Goal: Task Accomplishment & Management: Complete application form

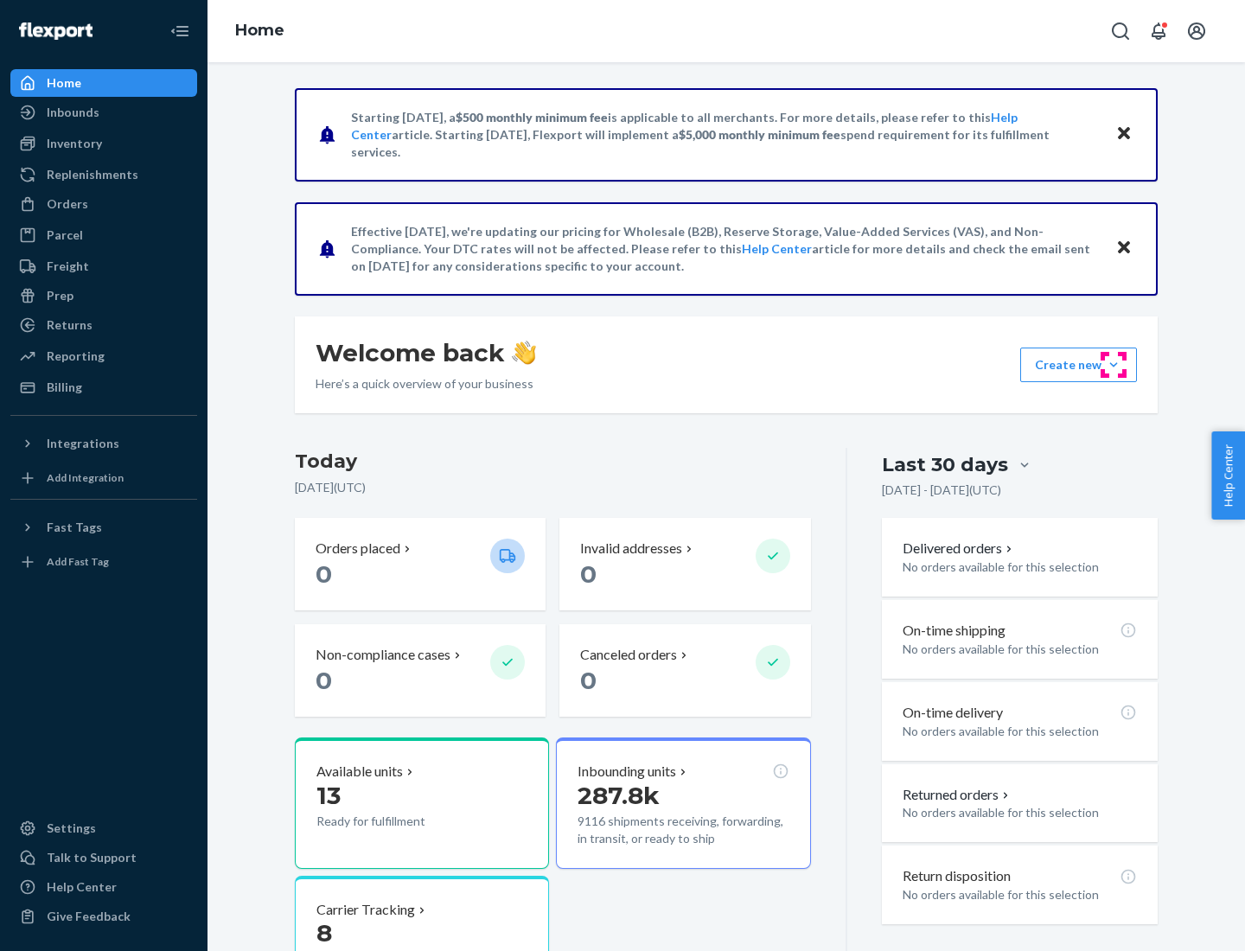
click at [1114, 365] on button "Create new Create new inbound Create new order Create new product" at bounding box center [1079, 365] width 117 height 35
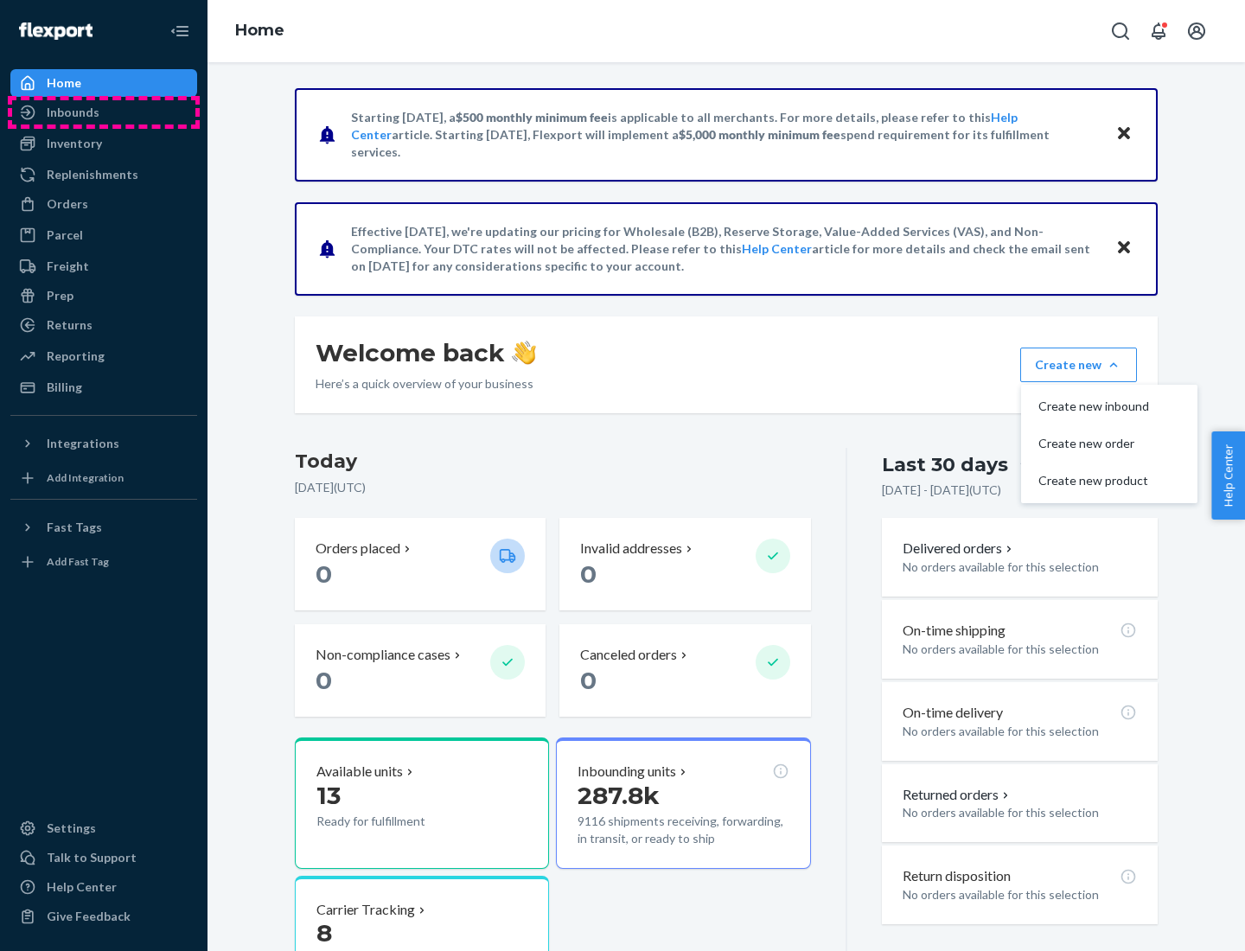
click at [104, 112] on div "Inbounds" at bounding box center [103, 112] width 183 height 24
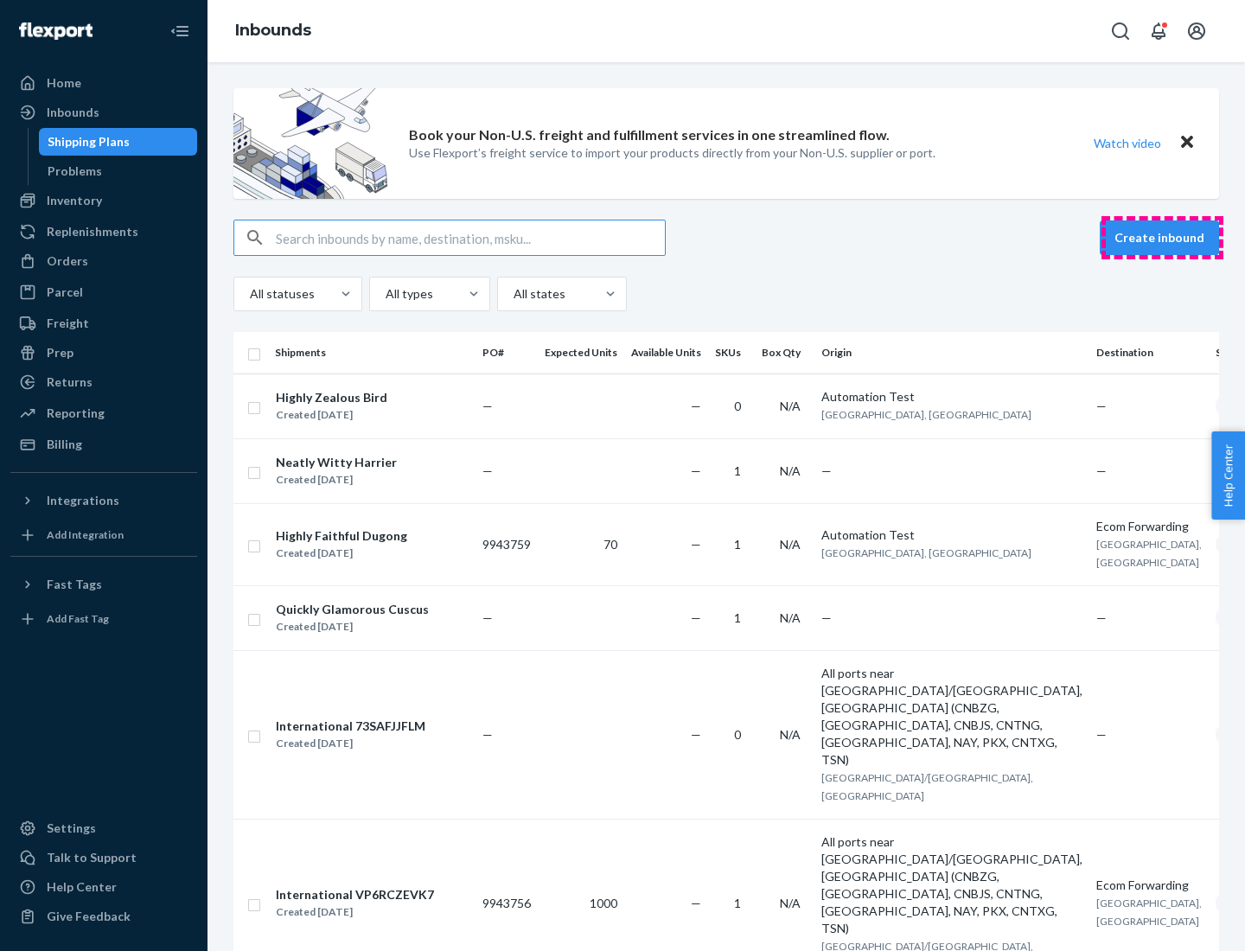
click at [1162, 238] on button "Create inbound" at bounding box center [1159, 238] width 119 height 35
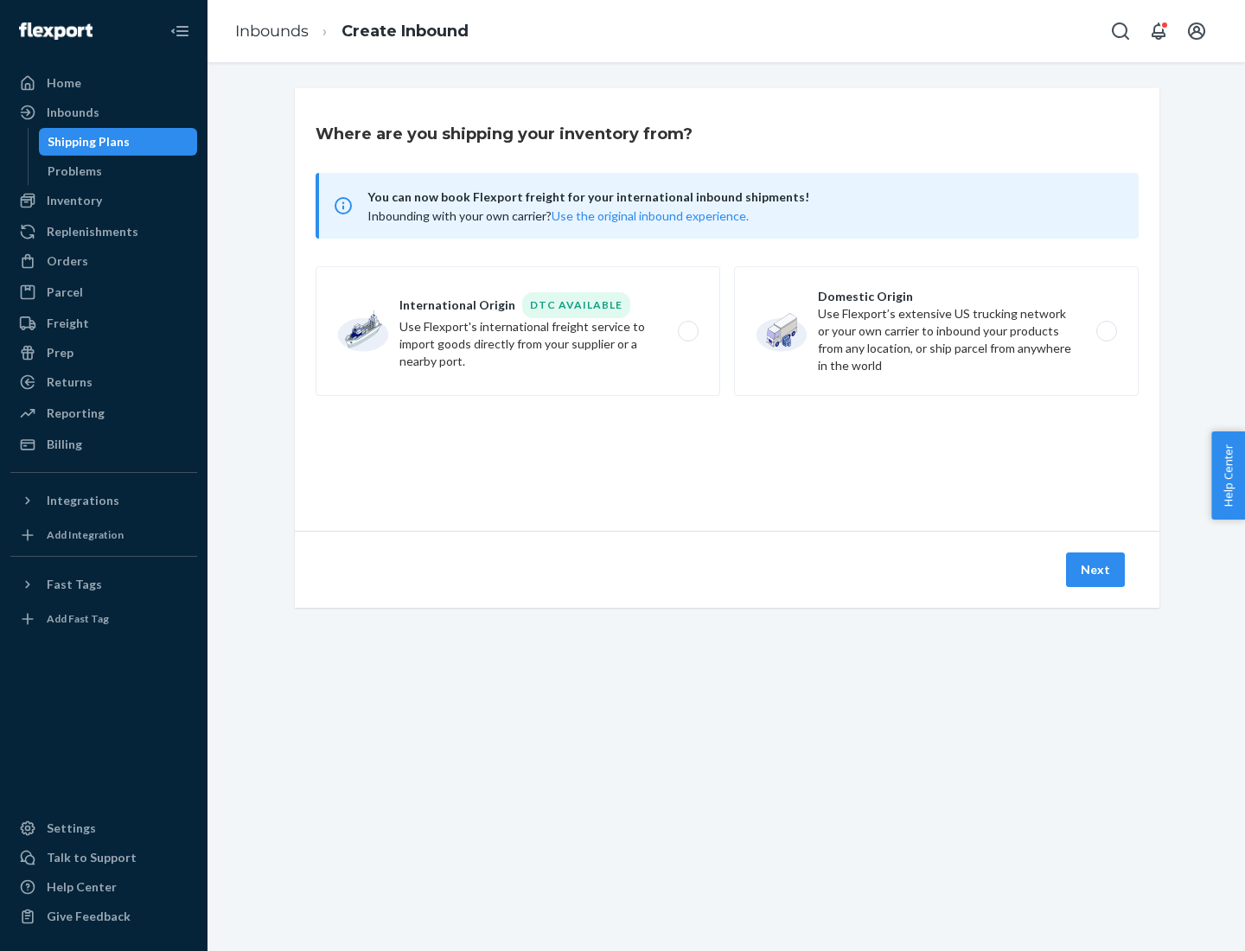
click at [937, 331] on label "Domestic Origin Use Flexport’s extensive US trucking network or your own carrie…" at bounding box center [936, 331] width 405 height 130
click at [1106, 331] on input "Domestic Origin Use Flexport’s extensive US trucking network or your own carrie…" at bounding box center [1111, 331] width 11 height 11
radio input "true"
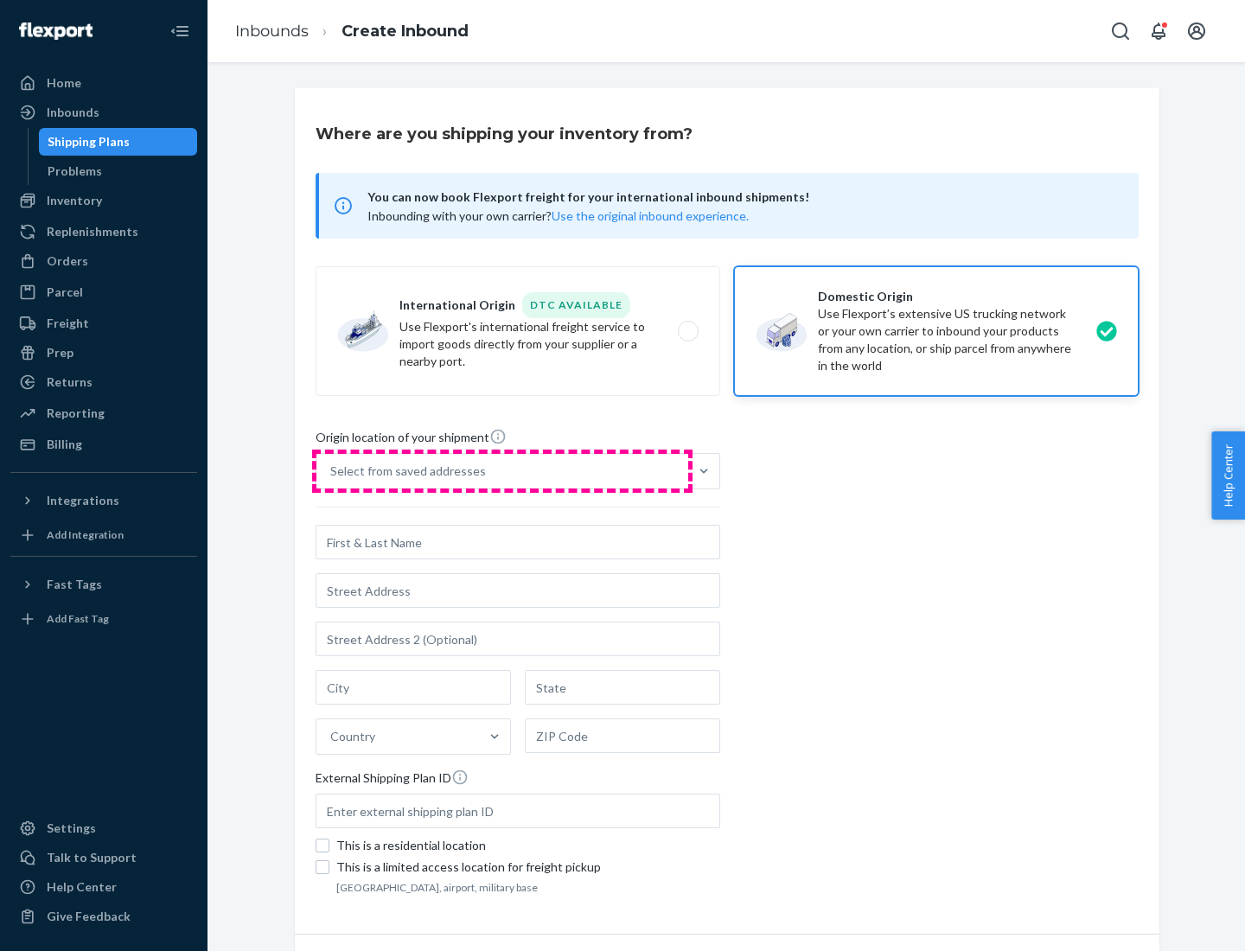
click at [503, 471] on div "Select from saved addresses" at bounding box center [503, 471] width 372 height 35
click at [332, 471] on input "Select from saved addresses" at bounding box center [331, 471] width 2 height 17
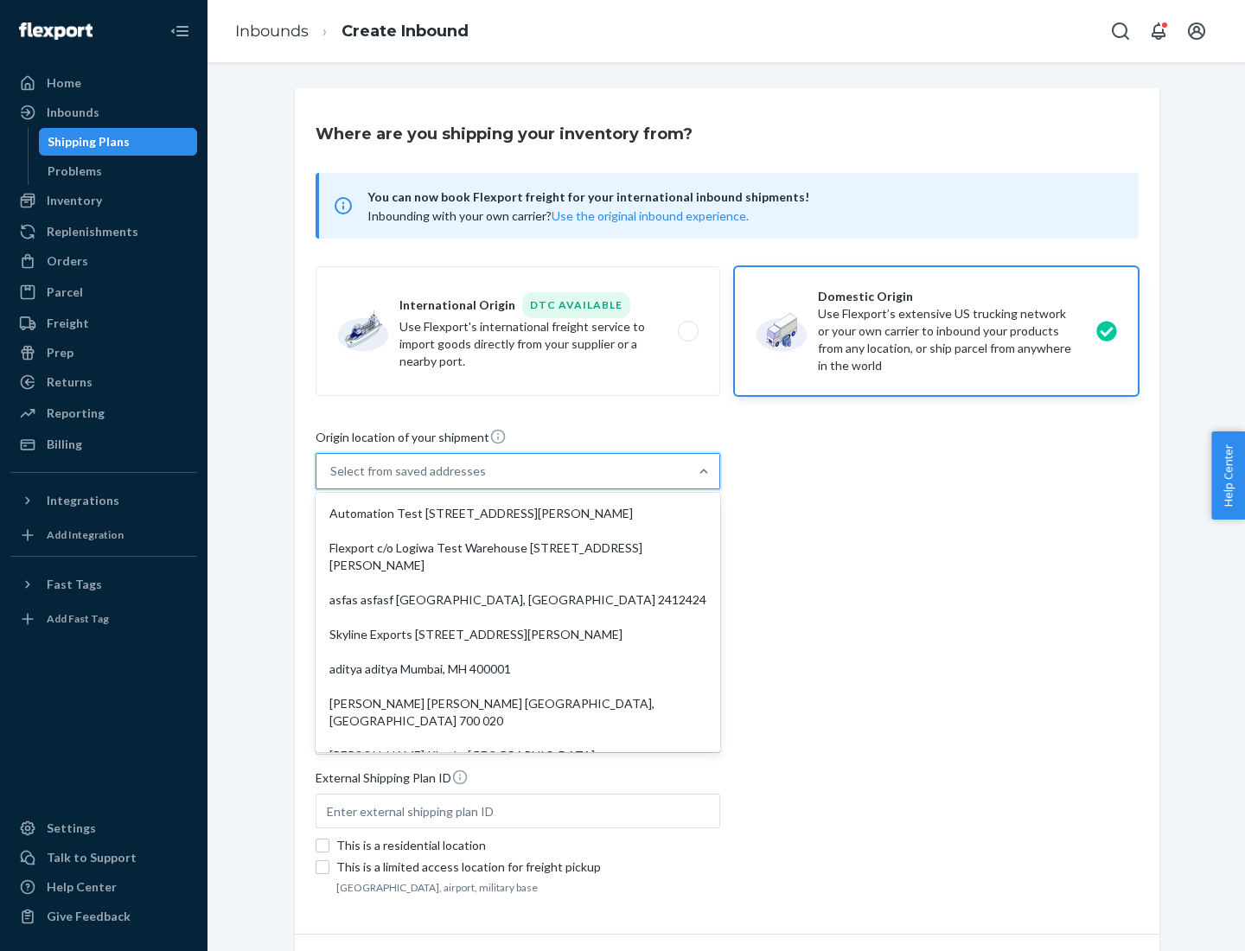
scroll to position [7, 0]
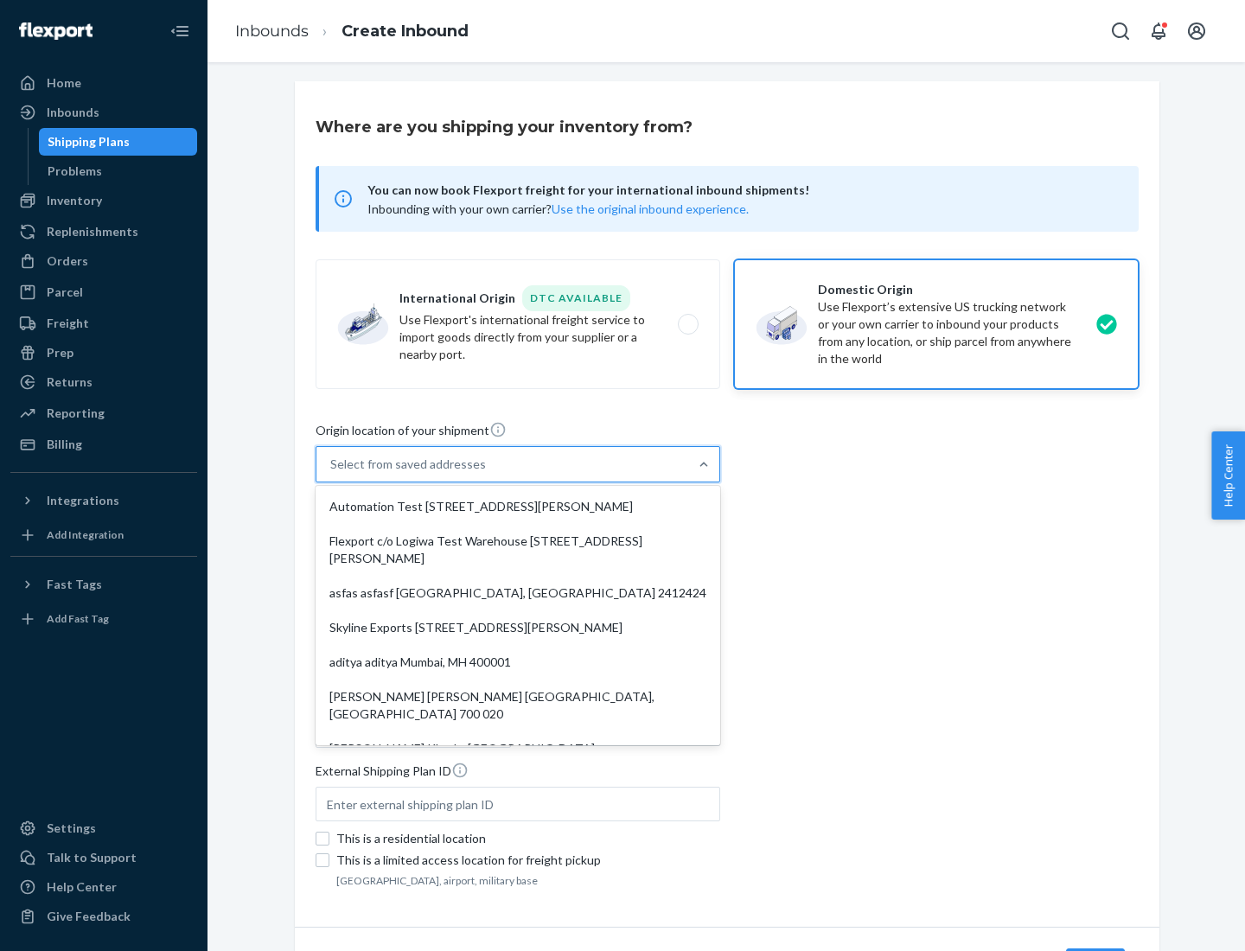
click at [518, 507] on div "Automation Test [STREET_ADDRESS][PERSON_NAME]" at bounding box center [518, 507] width 398 height 35
click at [332, 473] on input "option Automation Test [STREET_ADDRESS][PERSON_NAME]. 9 results available. Use …" at bounding box center [331, 464] width 2 height 17
type input "Automation Test"
type input "9th Floor"
type input "[GEOGRAPHIC_DATA]"
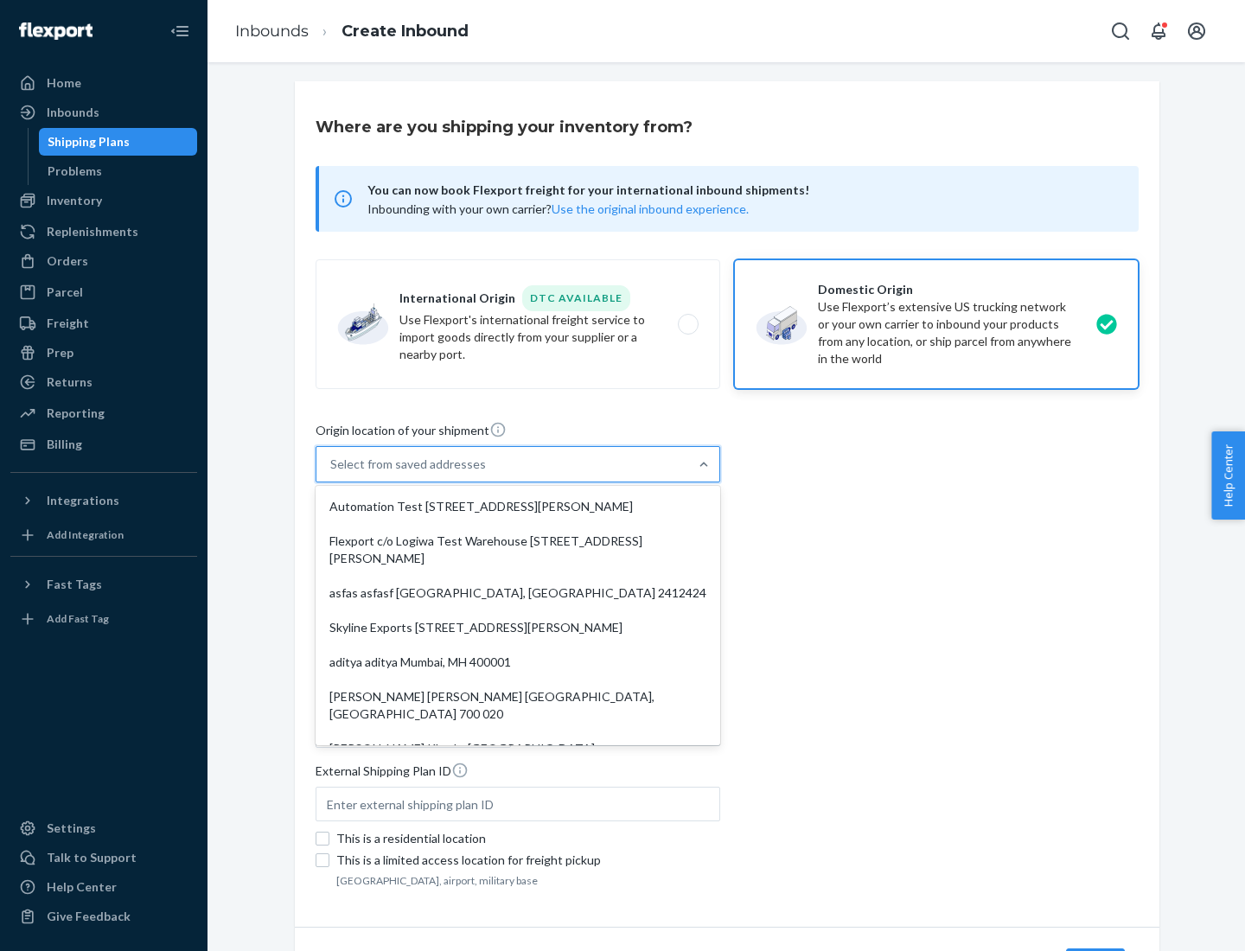
type input "CA"
type input "94104"
type input "[STREET_ADDRESS][PERSON_NAME]"
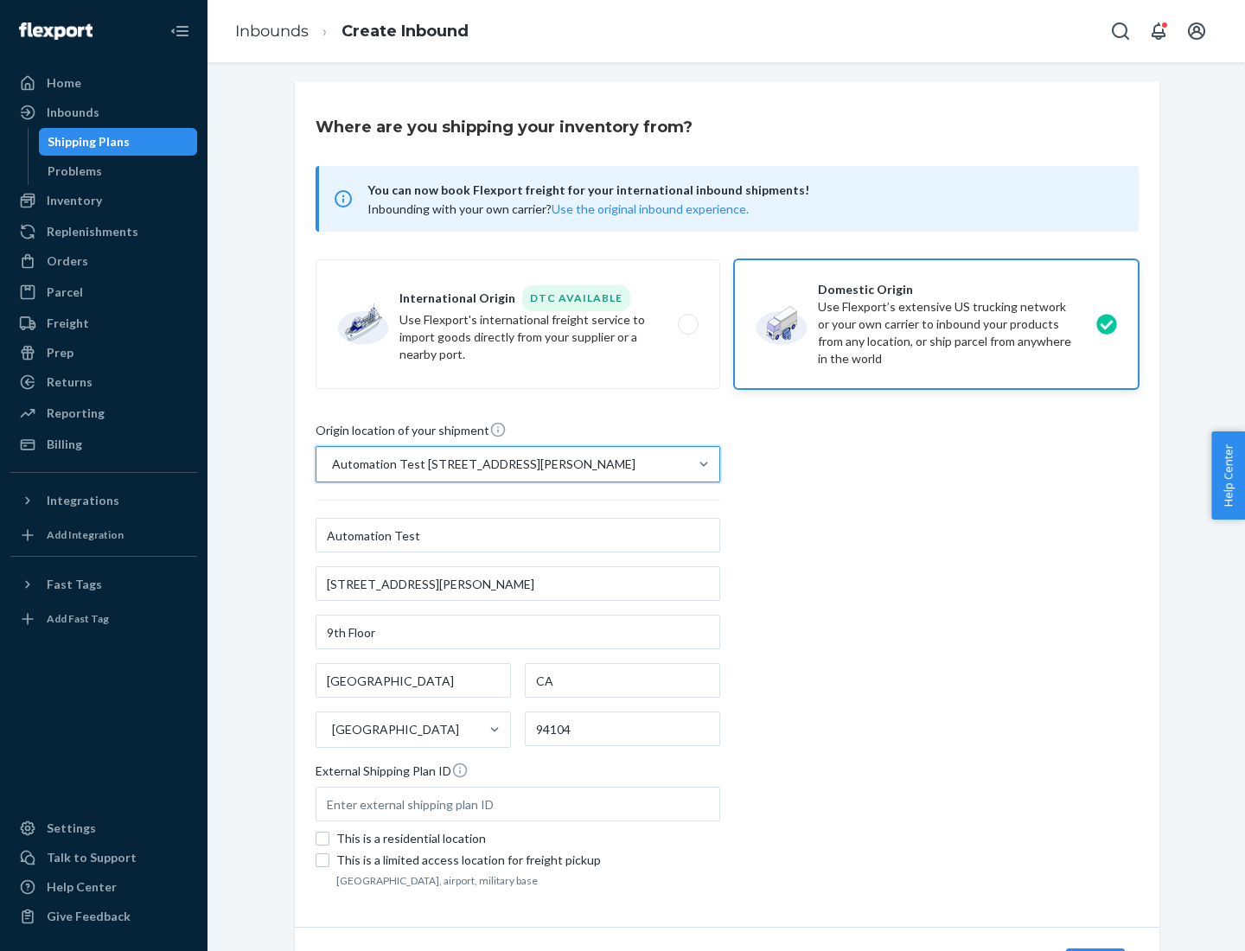
scroll to position [101, 0]
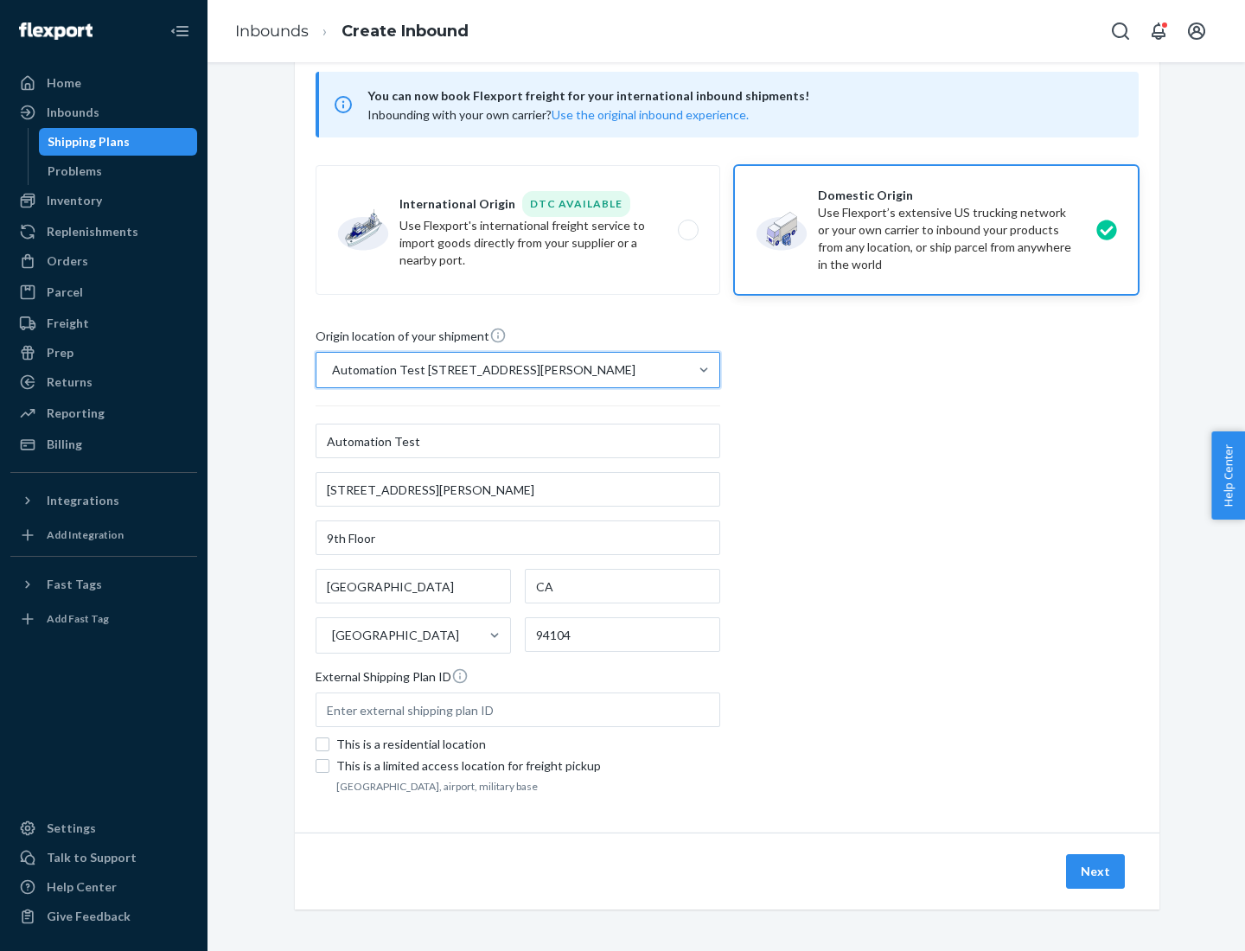
click at [1097, 872] on button "Next" at bounding box center [1095, 872] width 59 height 35
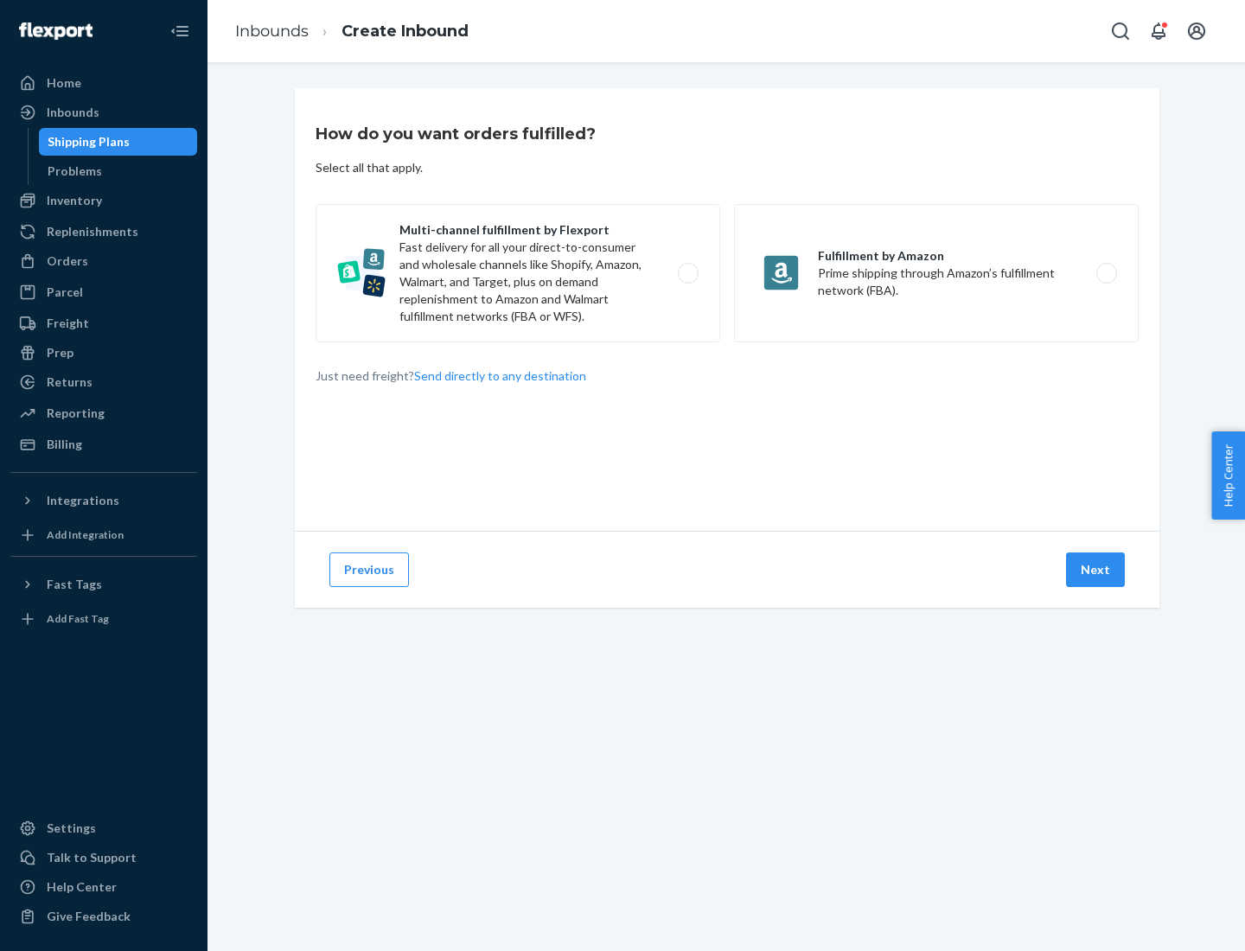
click at [518, 273] on label "Multi-channel fulfillment by Flexport Fast delivery for all your direct-to-cons…" at bounding box center [518, 273] width 405 height 138
click at [688, 273] on input "Multi-channel fulfillment by Flexport Fast delivery for all your direct-to-cons…" at bounding box center [693, 273] width 11 height 11
radio input "true"
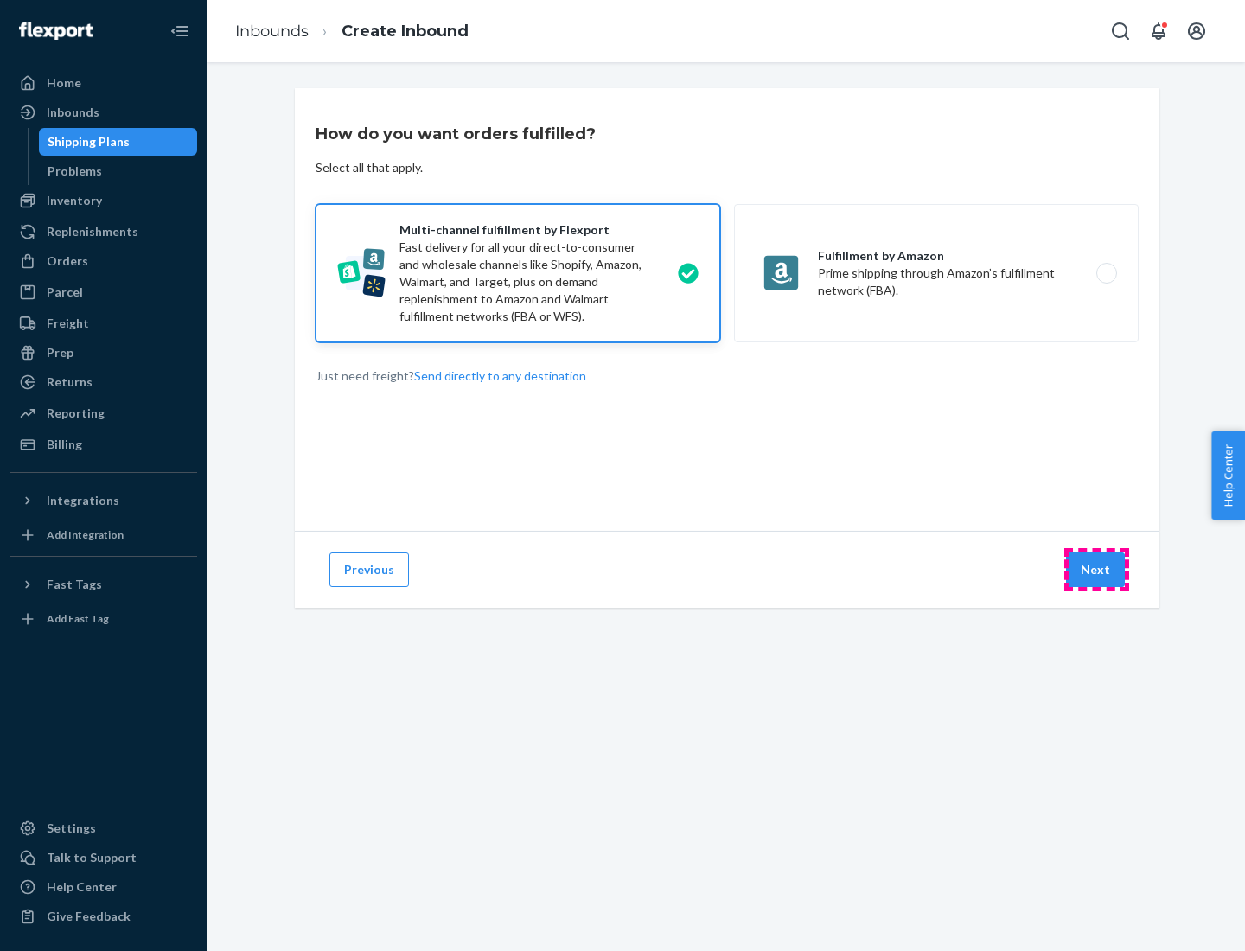
click at [1097, 570] on button "Next" at bounding box center [1095, 570] width 59 height 35
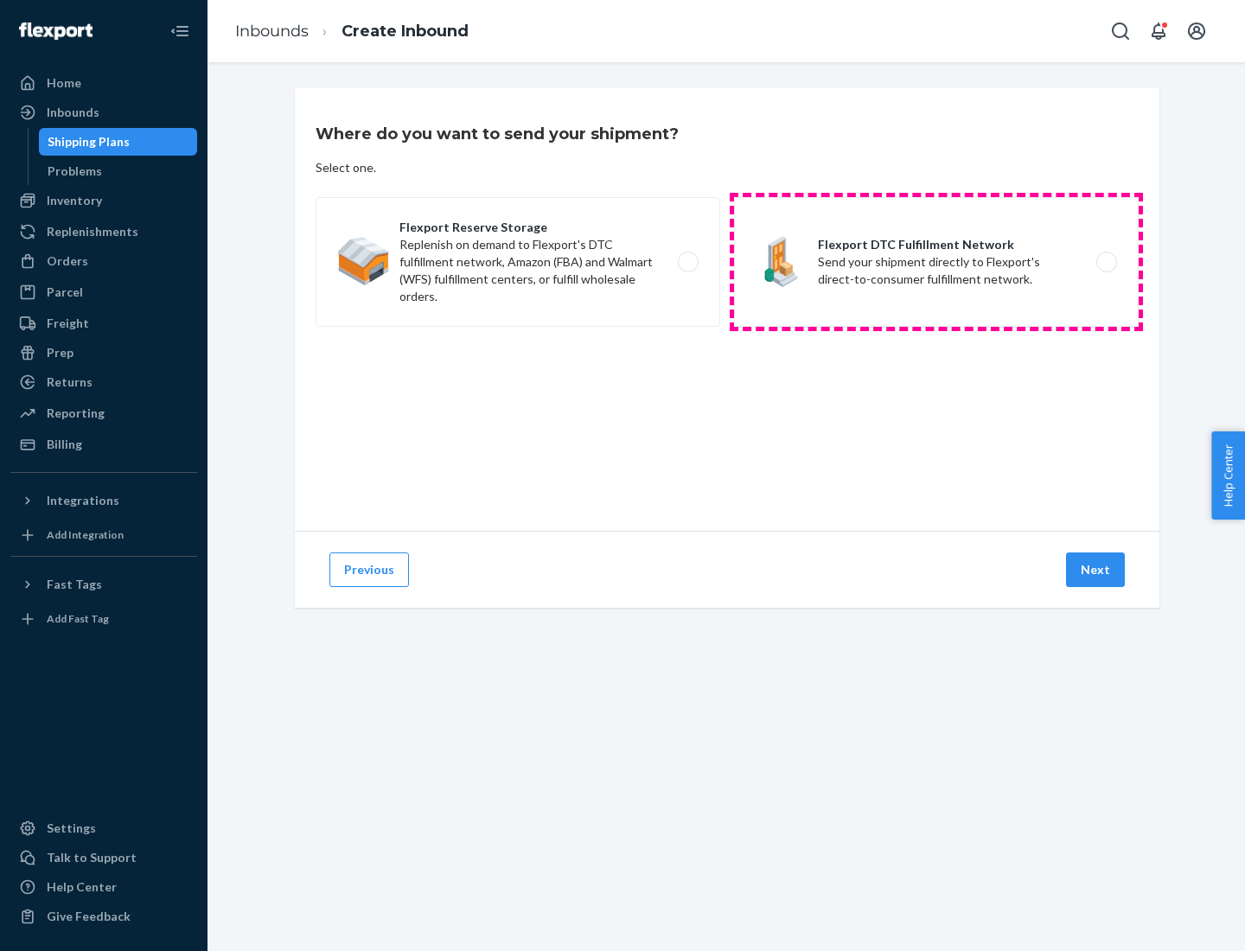
click at [937, 262] on label "Flexport DTC Fulfillment Network Send your shipment directly to Flexport's dire…" at bounding box center [936, 262] width 405 height 130
click at [1106, 262] on input "Flexport DTC Fulfillment Network Send your shipment directly to Flexport's dire…" at bounding box center [1111, 262] width 11 height 11
radio input "true"
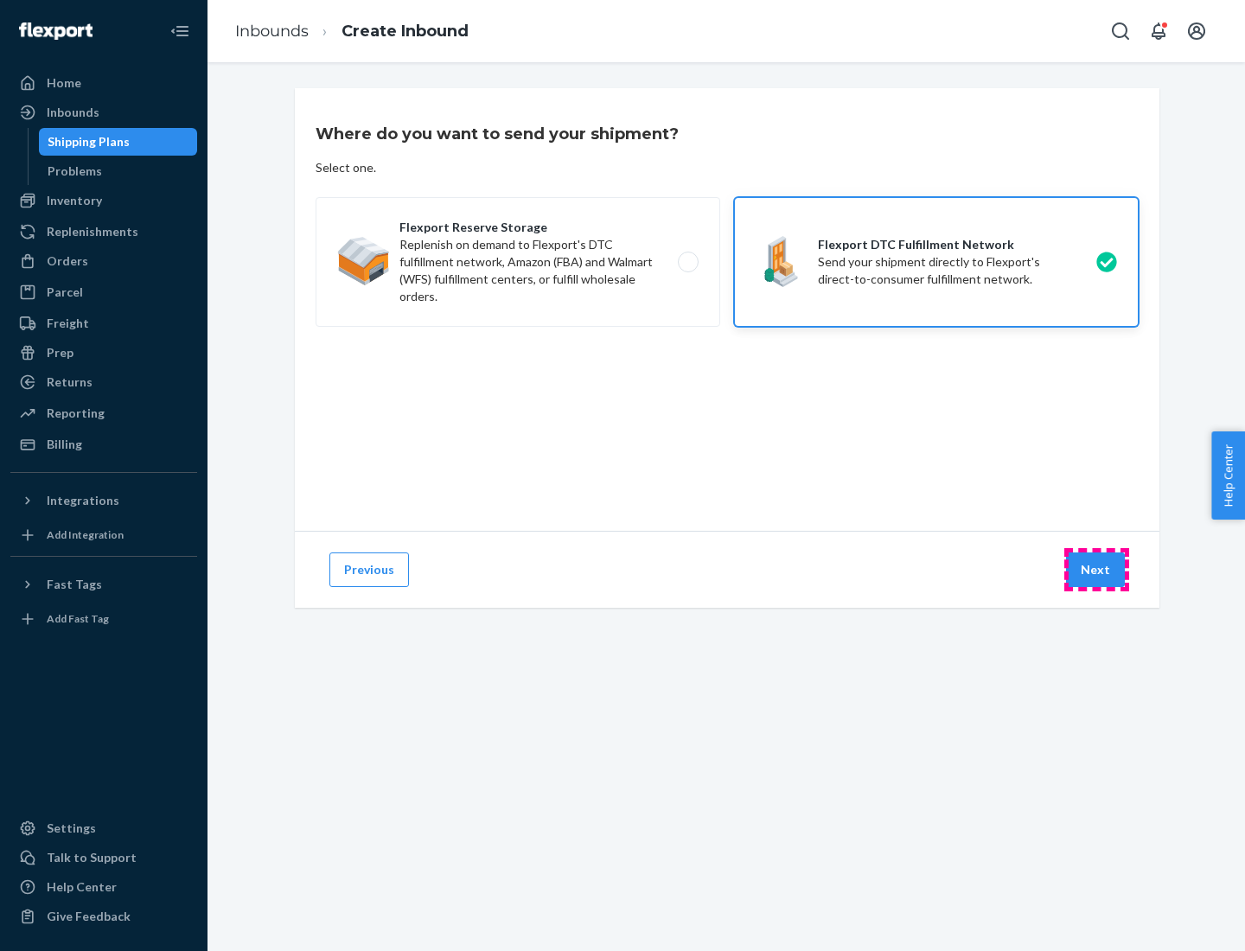
click at [1097, 570] on button "Next" at bounding box center [1095, 570] width 59 height 35
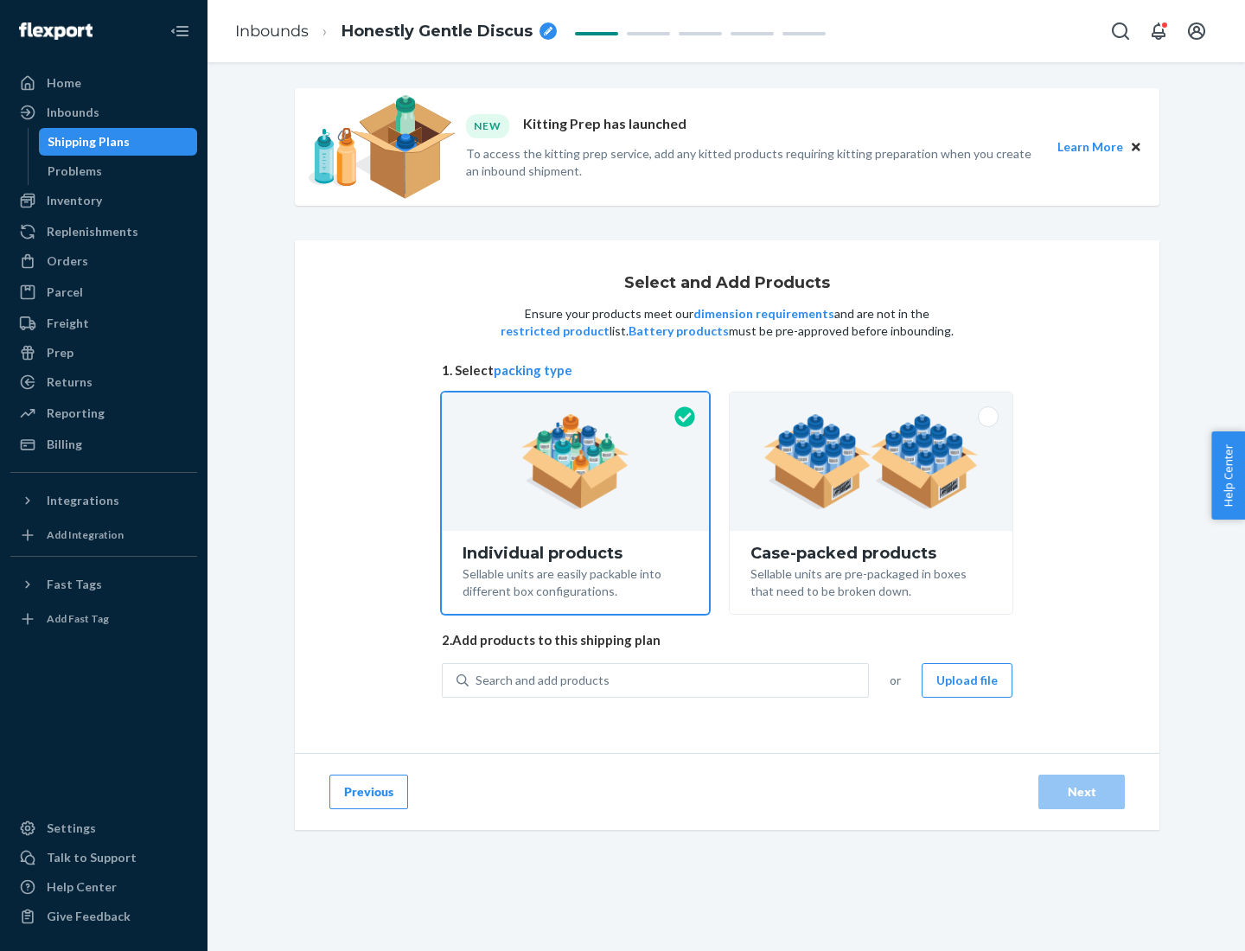
click at [872, 462] on img at bounding box center [871, 461] width 215 height 95
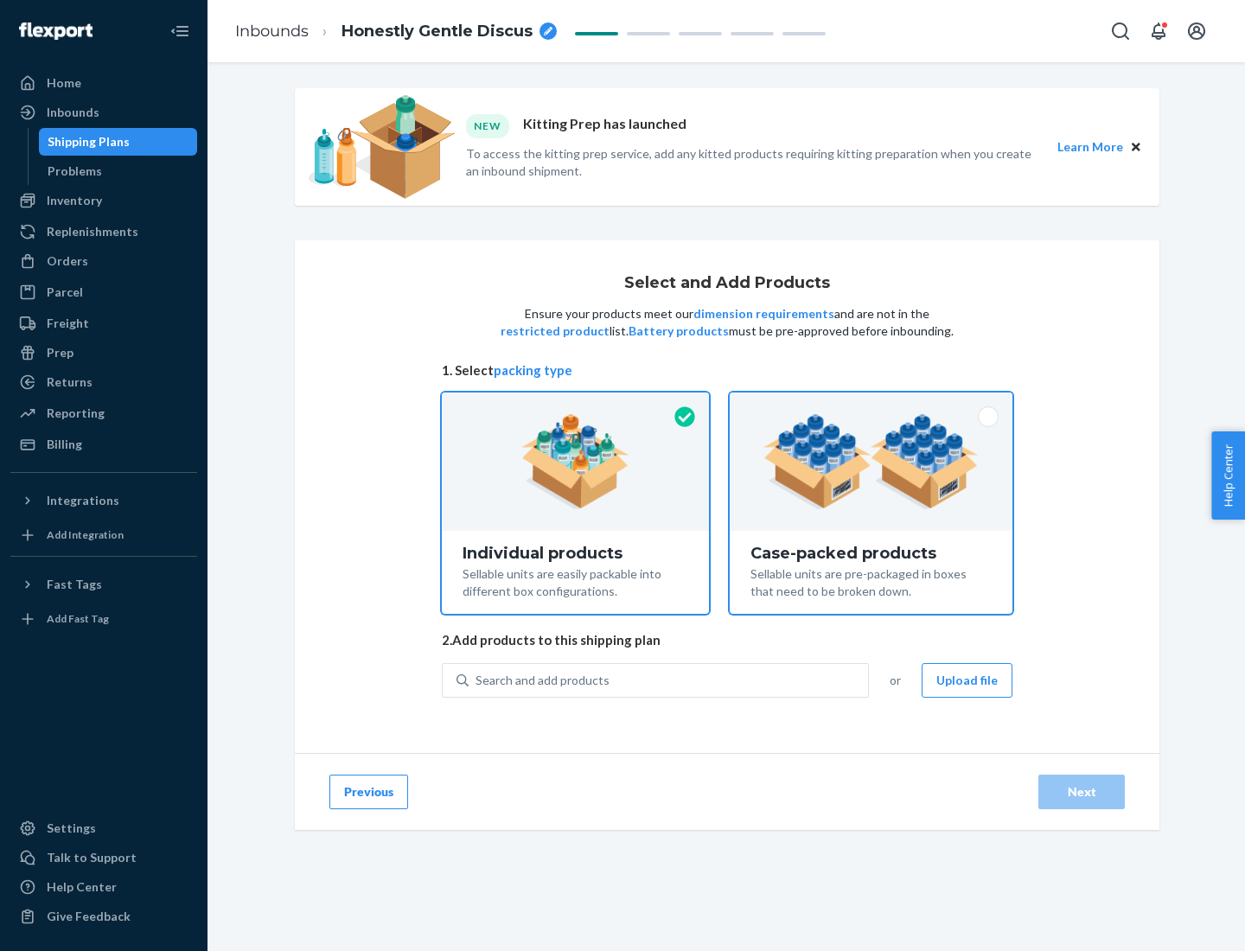
click at [872, 404] on input "Case-packed products Sellable units are pre-packaged in boxes that need to be b…" at bounding box center [871, 398] width 11 height 11
radio input "true"
radio input "false"
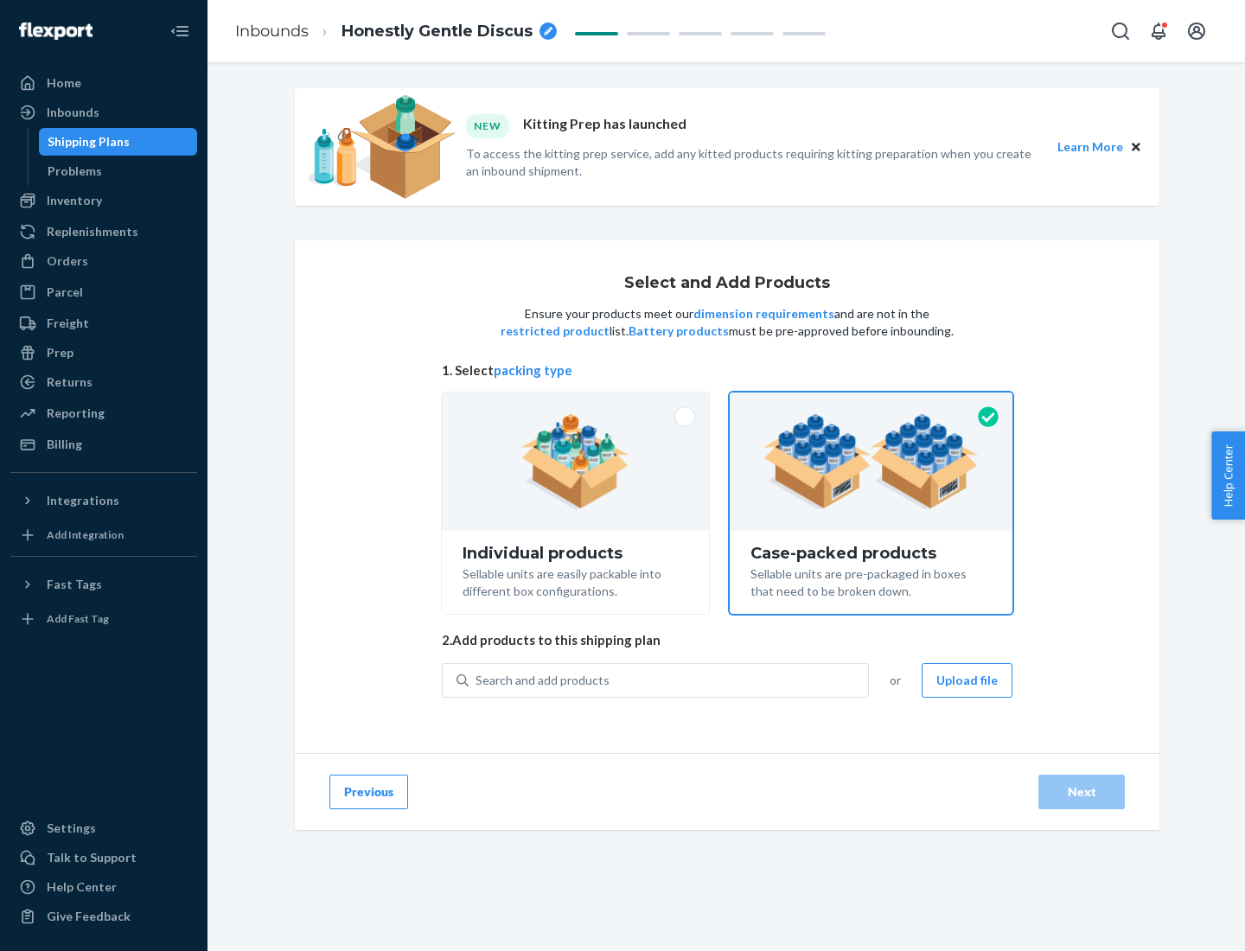
click at [669, 680] on div "Search and add products" at bounding box center [669, 680] width 400 height 31
click at [477, 680] on input "Search and add products" at bounding box center [477, 680] width 2 height 17
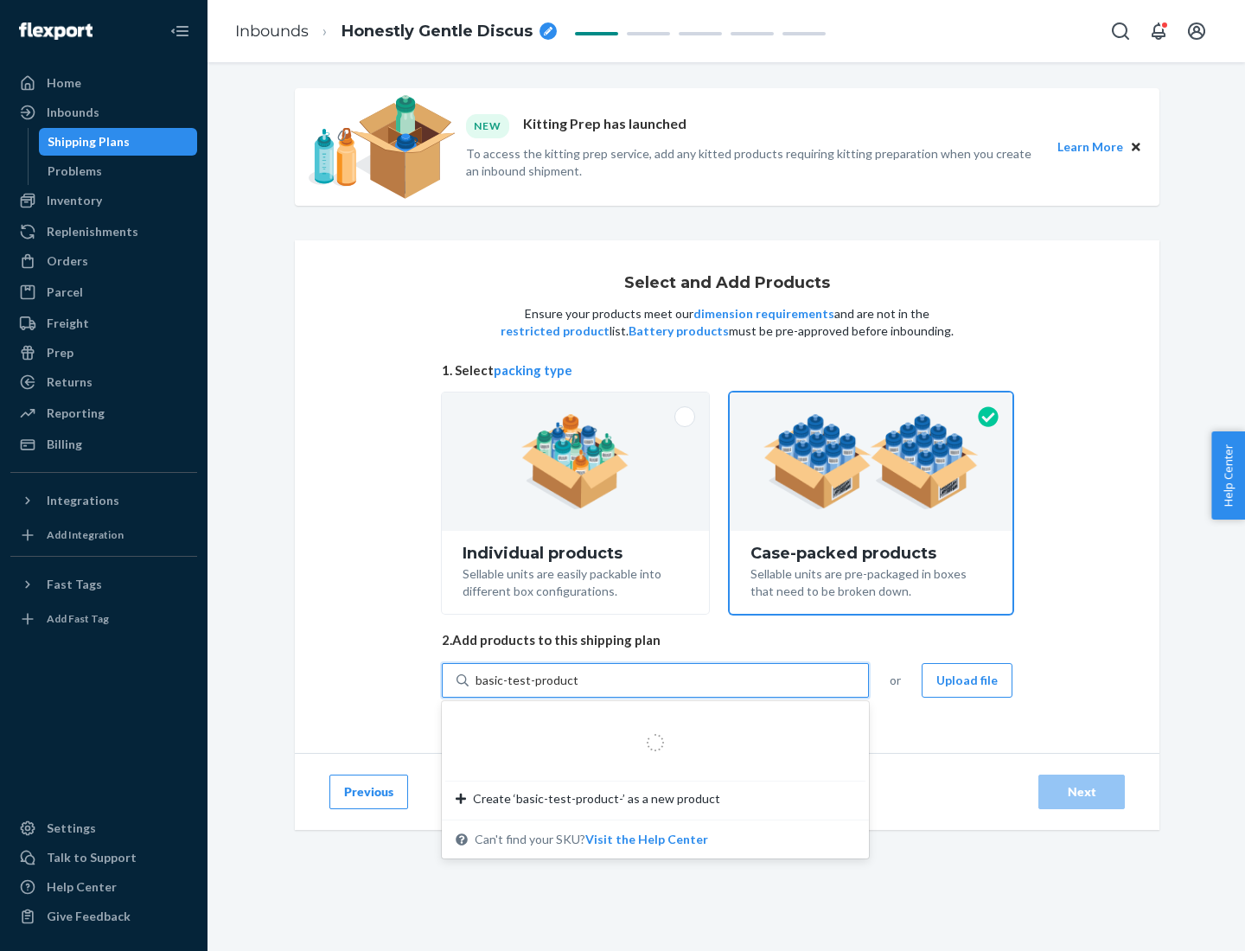
type input "basic-test-product-1"
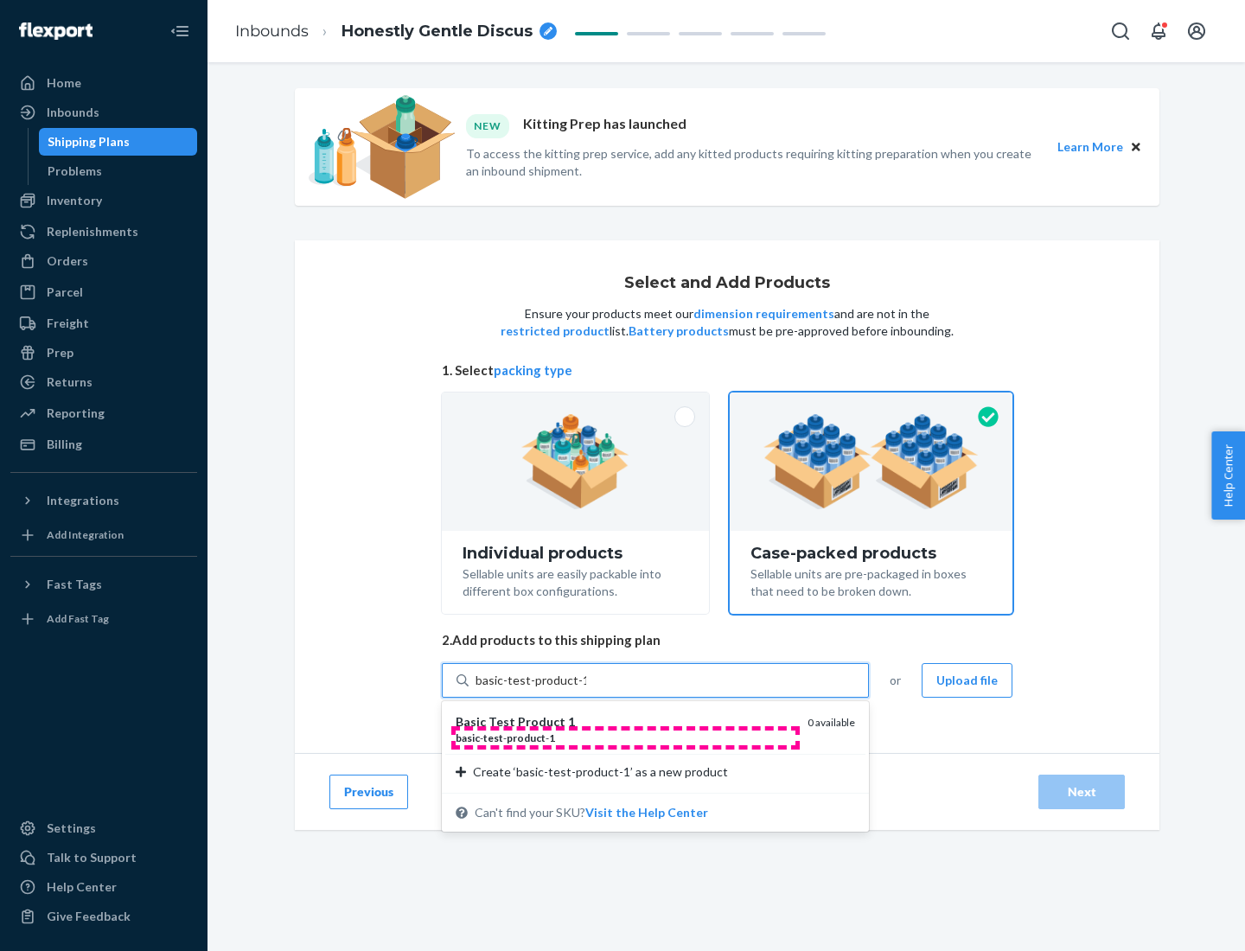
click at [625, 738] on div "basic - test - product - 1" at bounding box center [625, 738] width 338 height 15
click at [586, 689] on input "basic-test-product-1" at bounding box center [531, 680] width 111 height 17
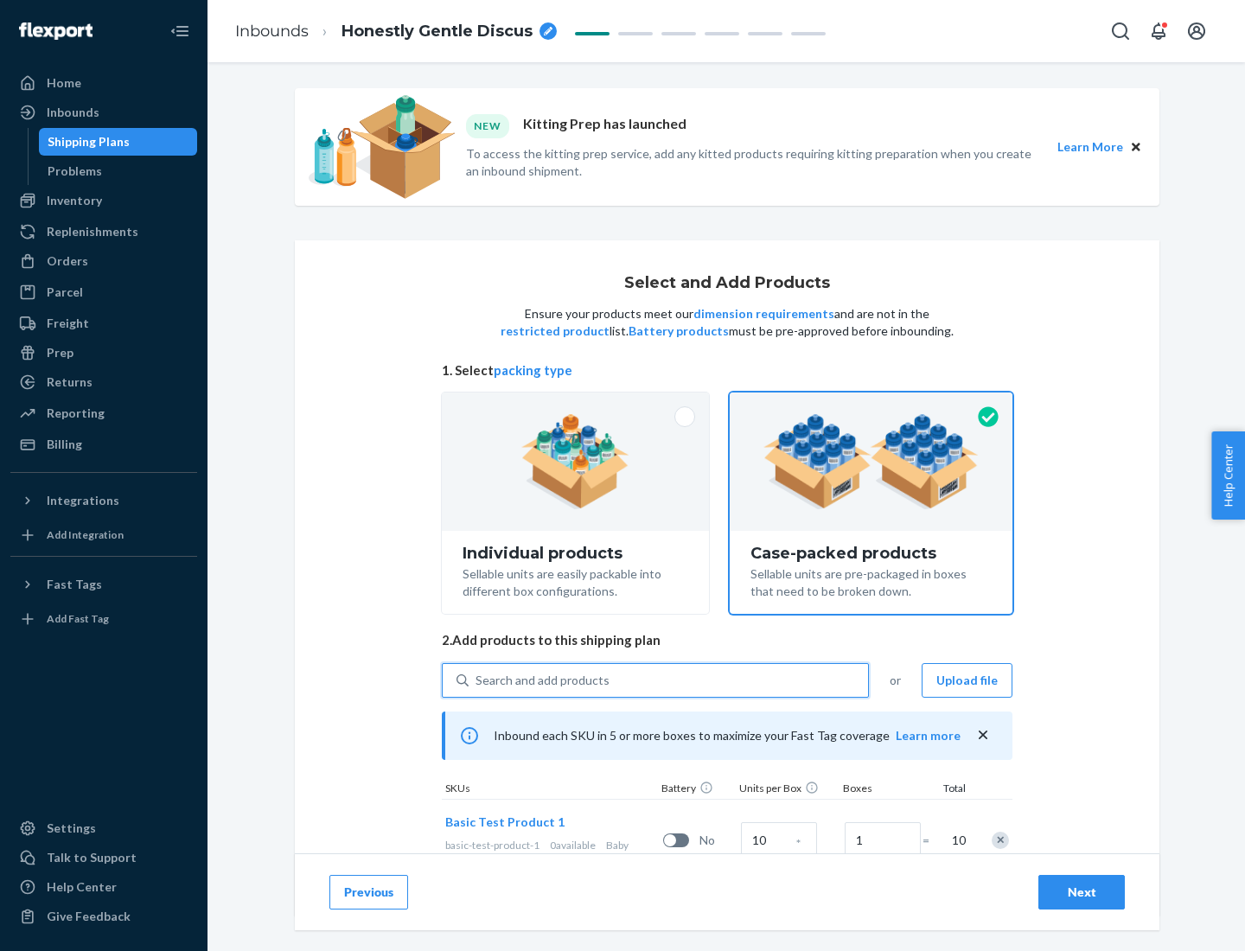
scroll to position [62, 0]
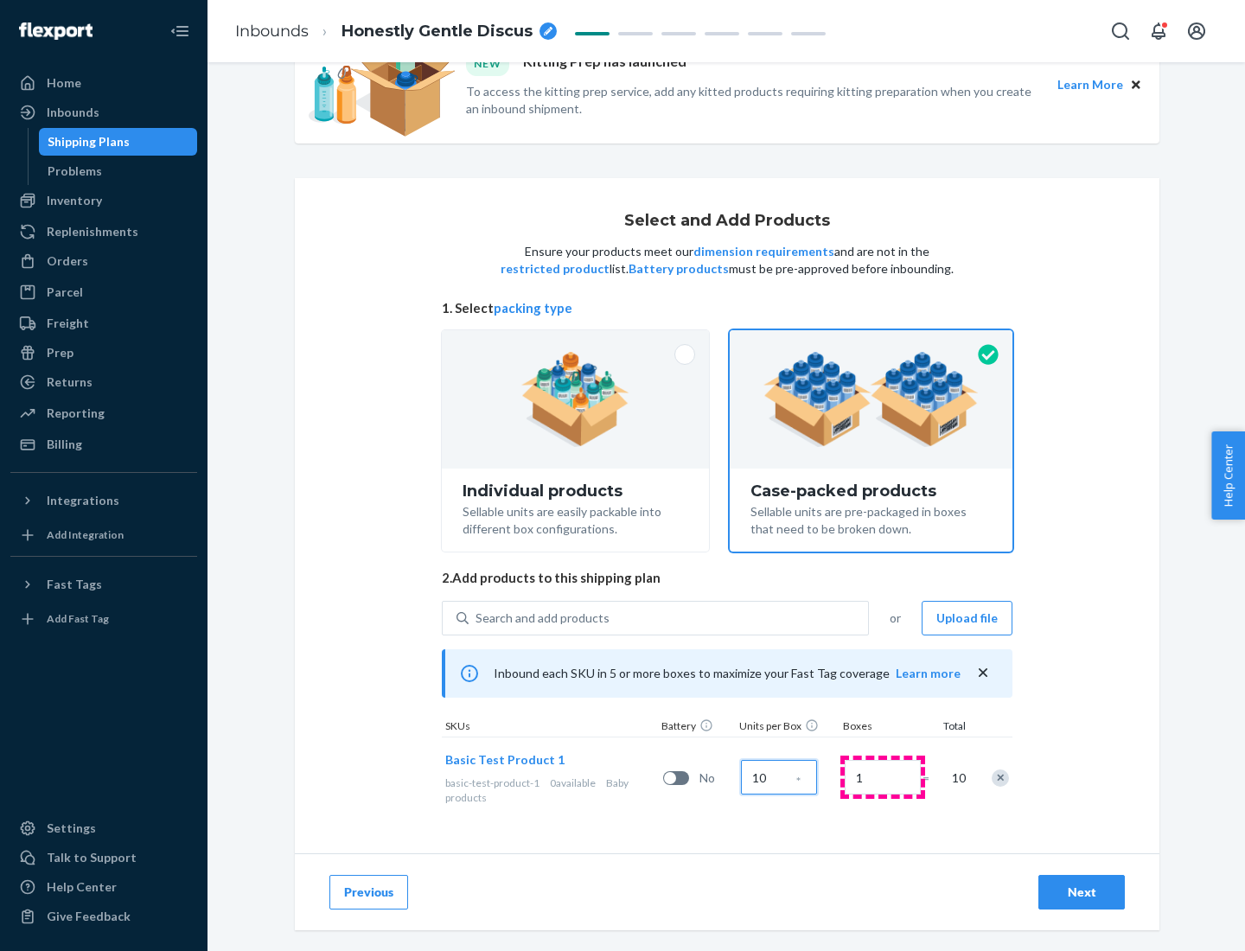
type input "10"
type input "7"
click at [1082, 893] on div "Next" at bounding box center [1081, 892] width 57 height 17
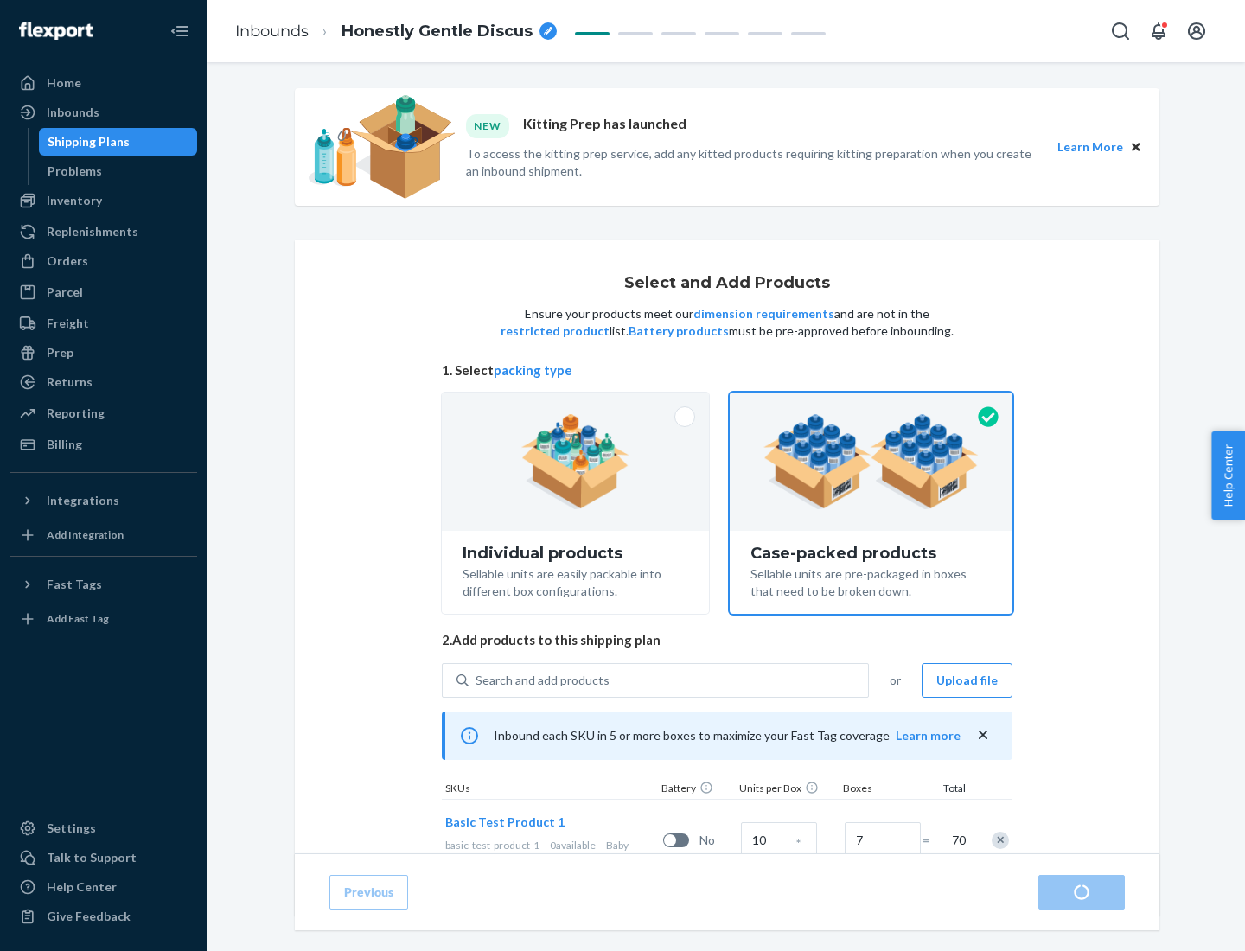
radio input "true"
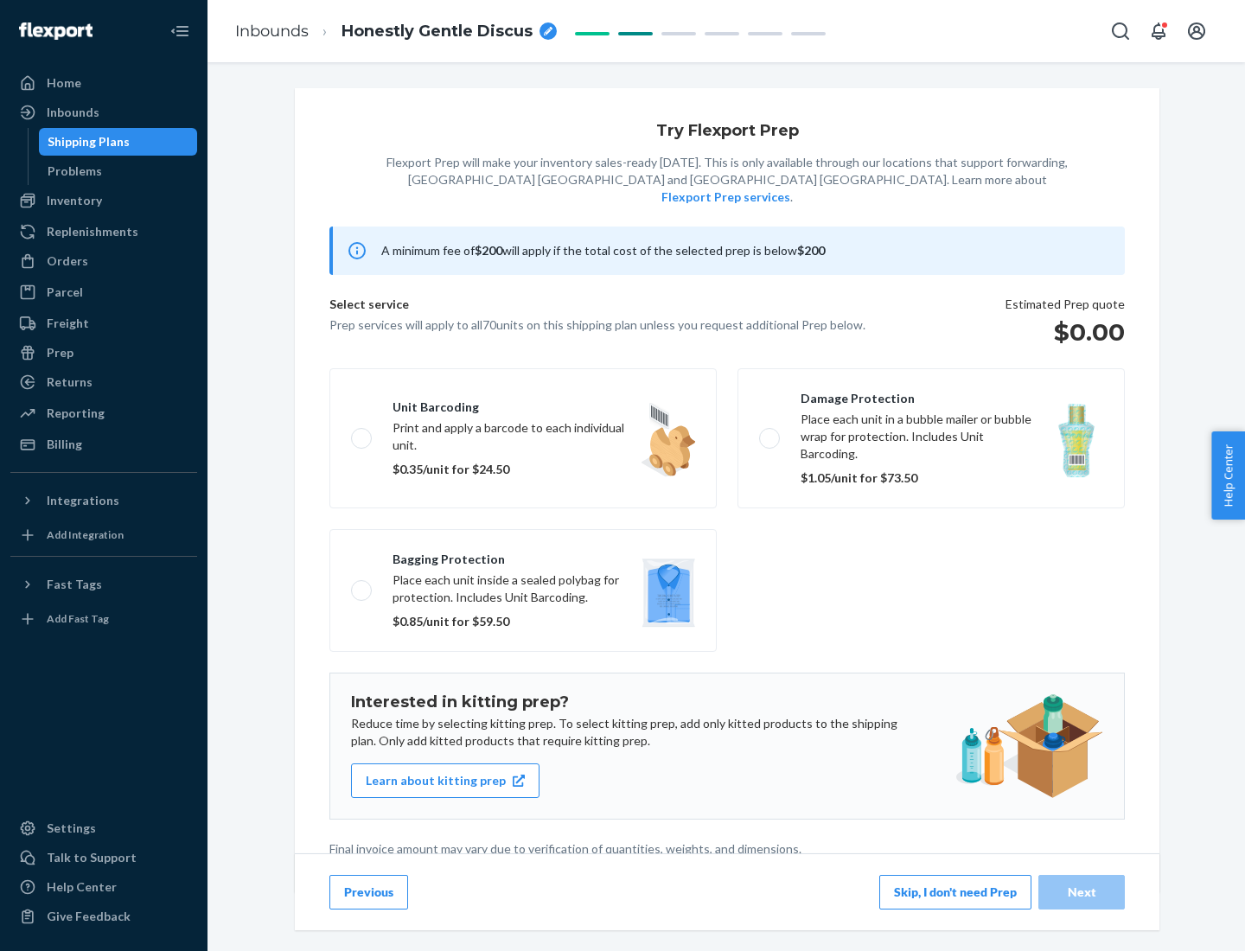
scroll to position [4, 0]
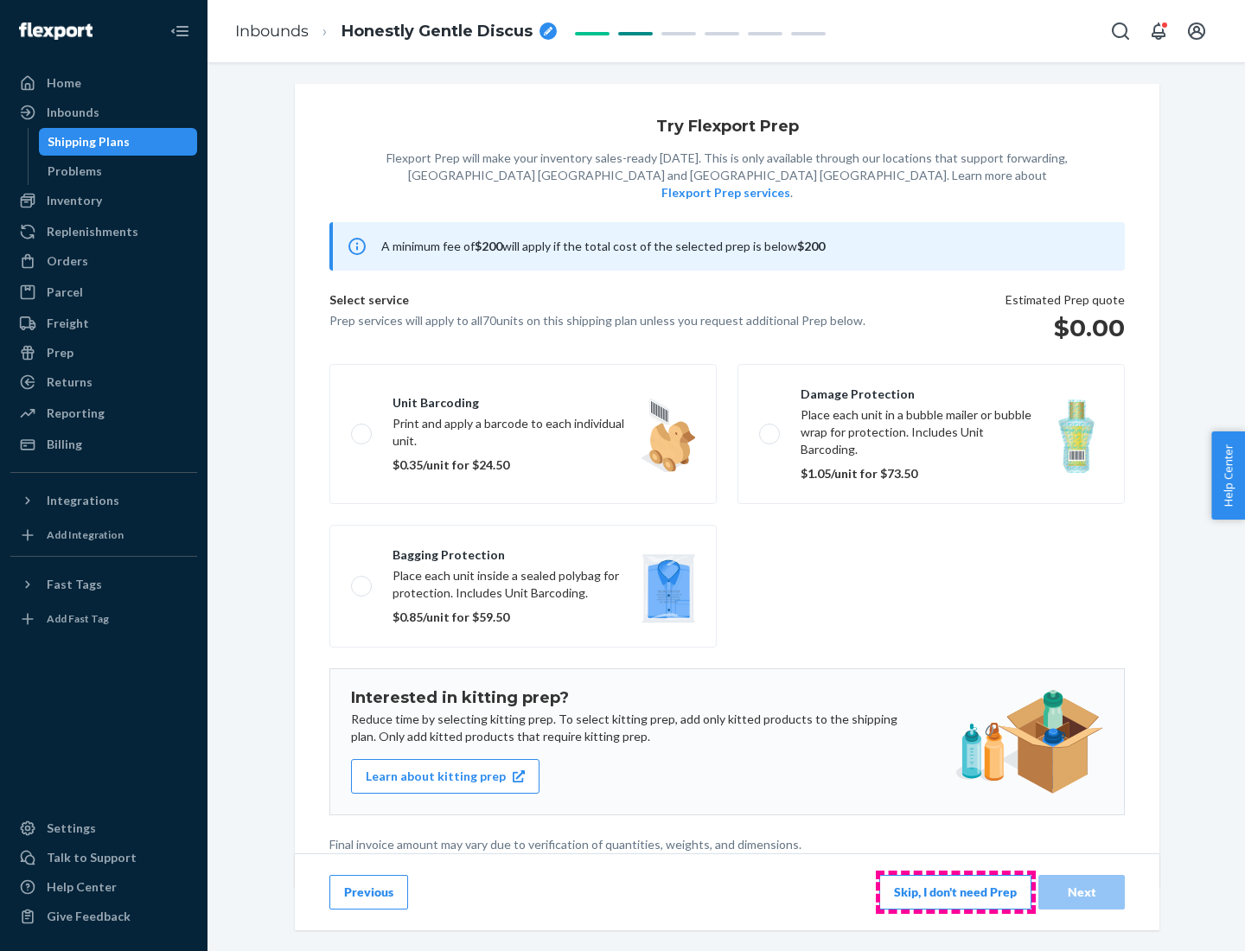
click at [956, 892] on button "Skip, I don't need Prep" at bounding box center [956, 892] width 152 height 35
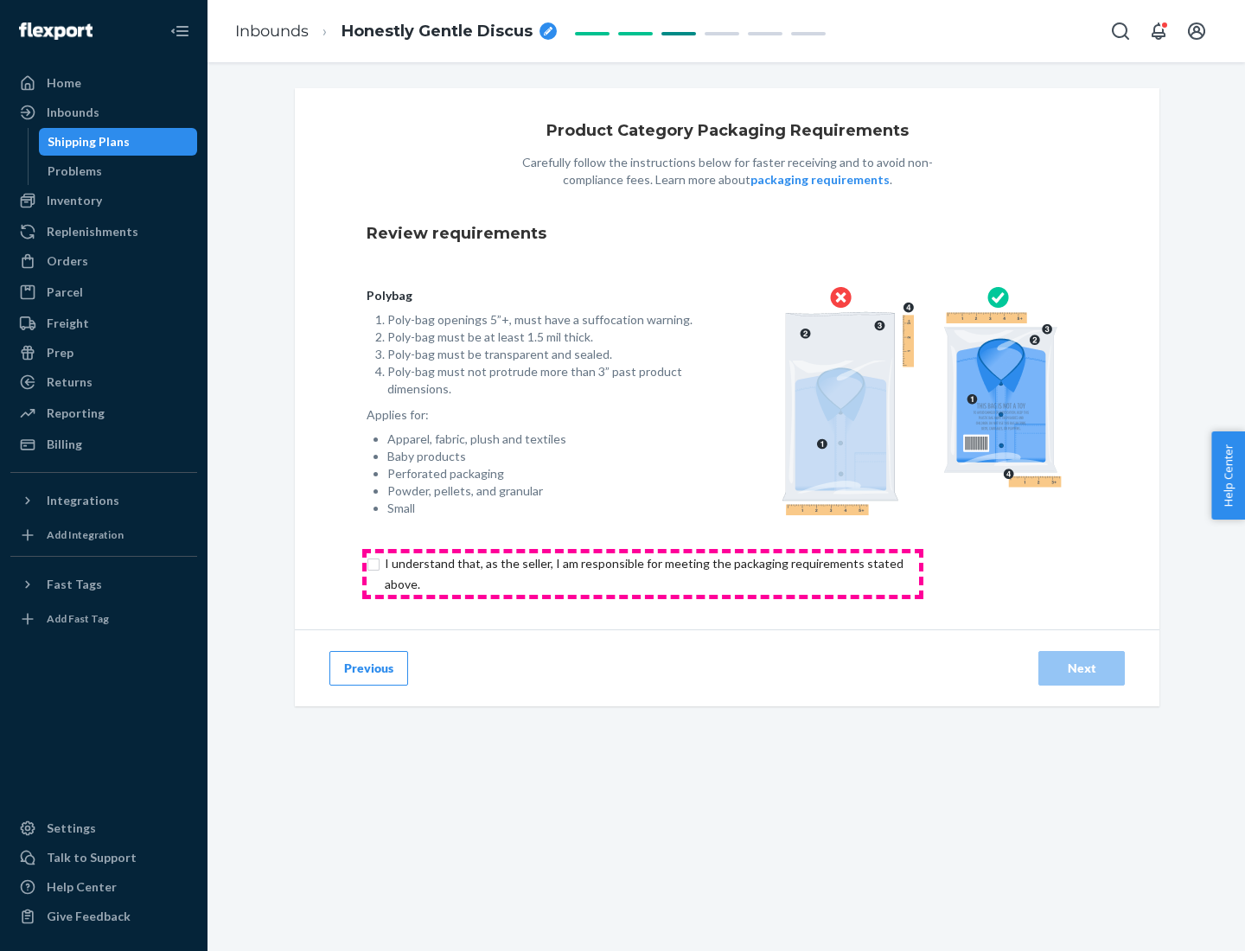
click at [643, 573] on input "checkbox" at bounding box center [654, 575] width 575 height 42
checkbox input "true"
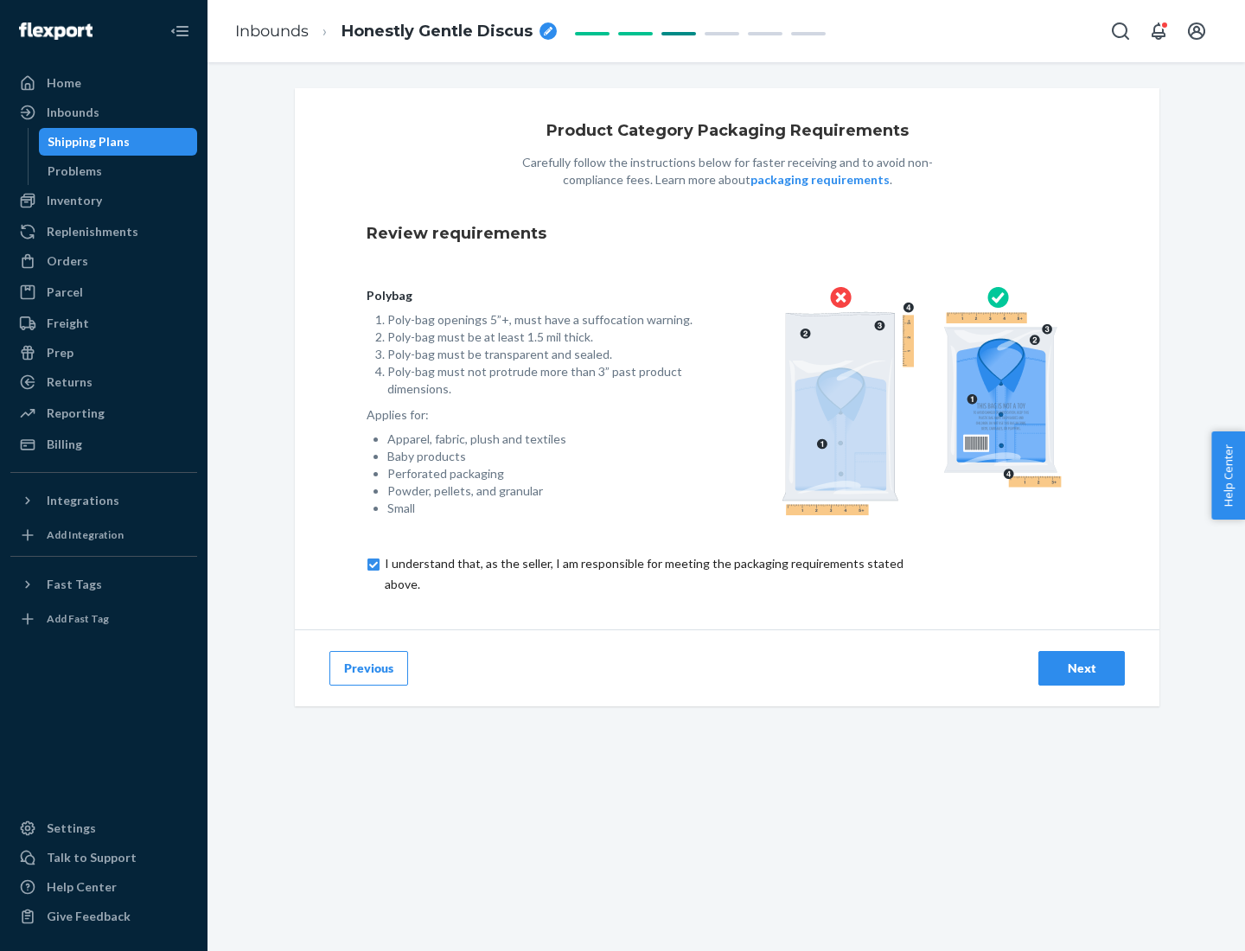
click at [1082, 668] on div "Next" at bounding box center [1081, 668] width 57 height 17
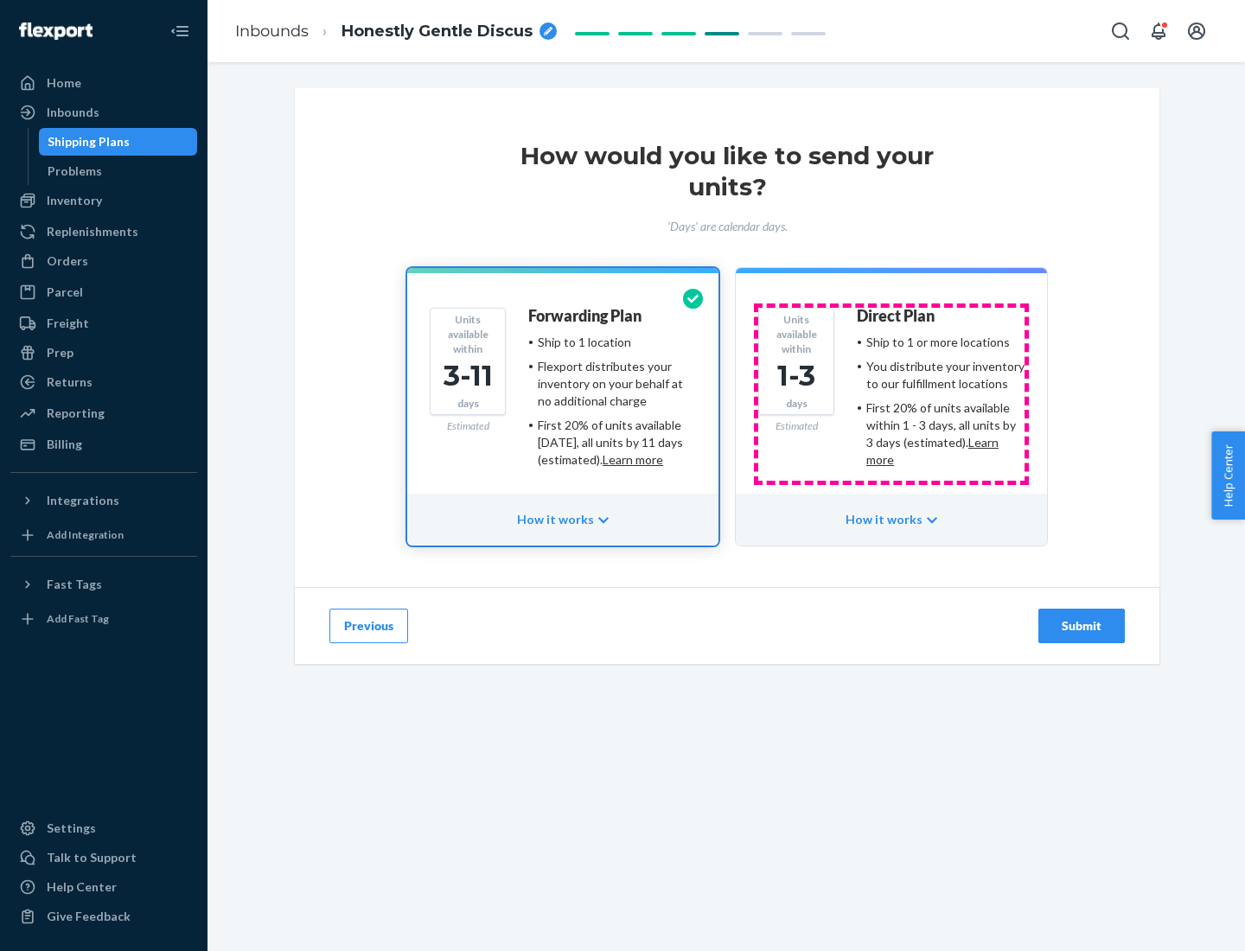
click at [892, 394] on ul "Ship to 1 or more locations You distribute your inventory to our fulfillment lo…" at bounding box center [941, 401] width 168 height 135
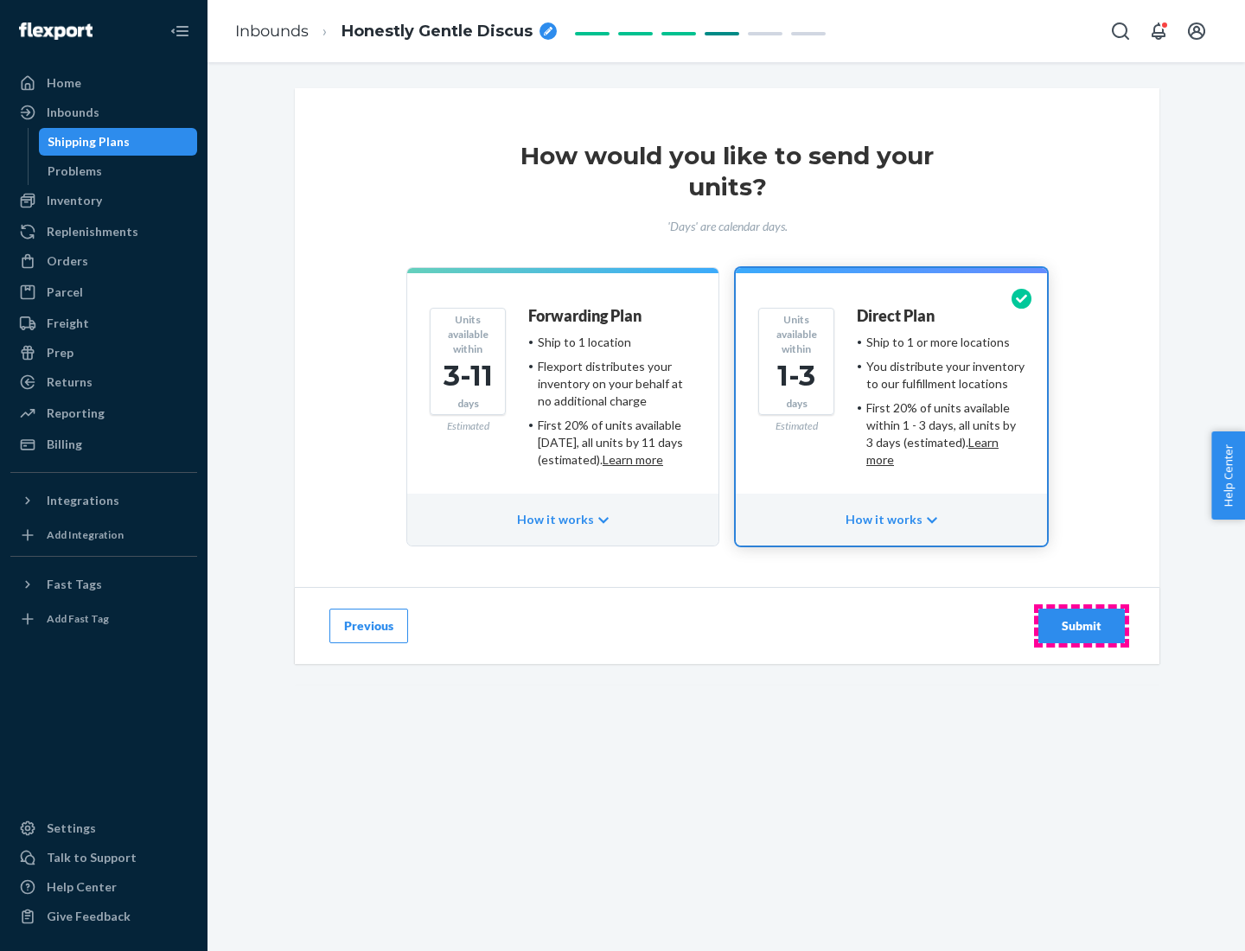
click at [1082, 626] on div "Submit" at bounding box center [1081, 626] width 57 height 17
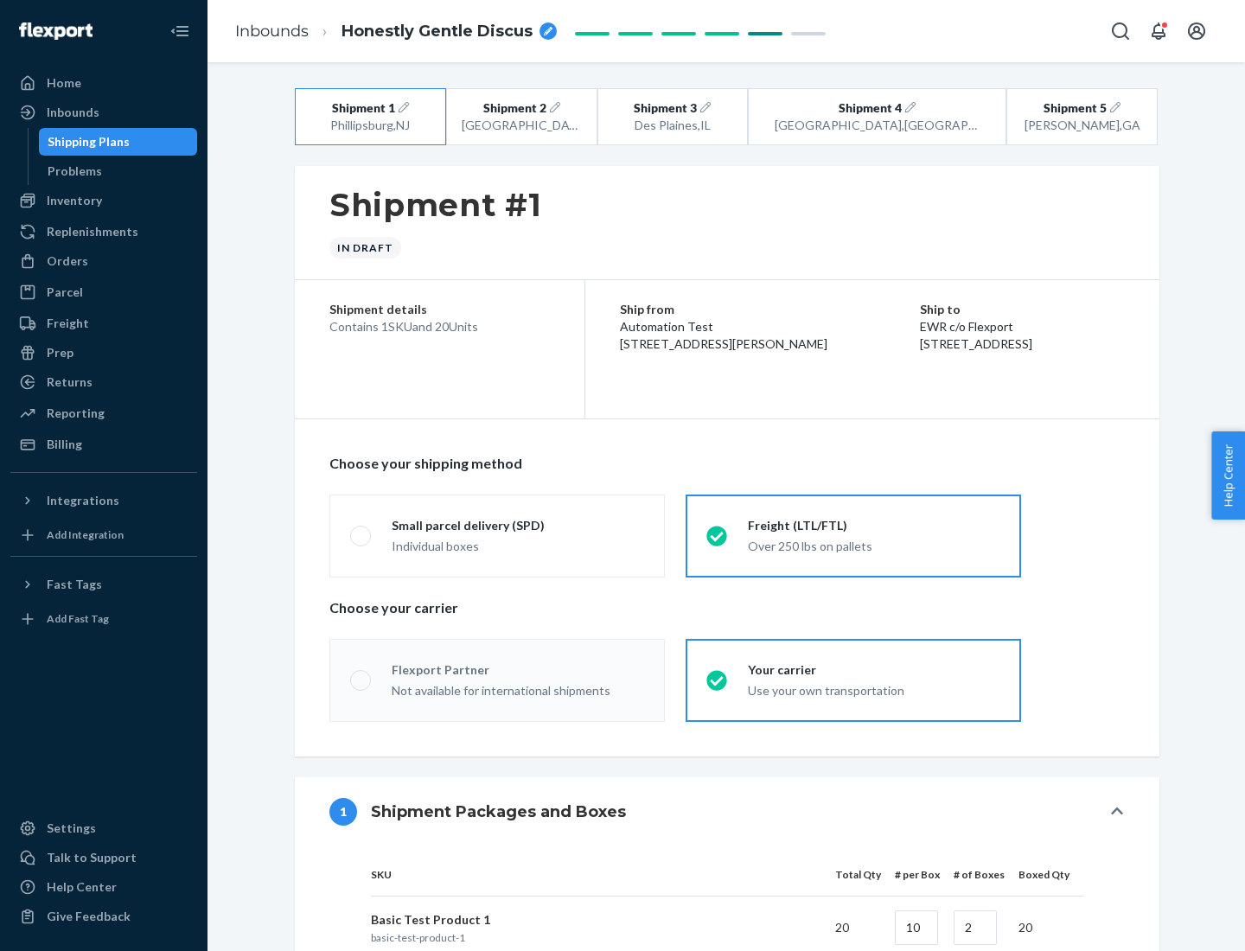
radio input "true"
radio input "false"
radio input "true"
radio input "false"
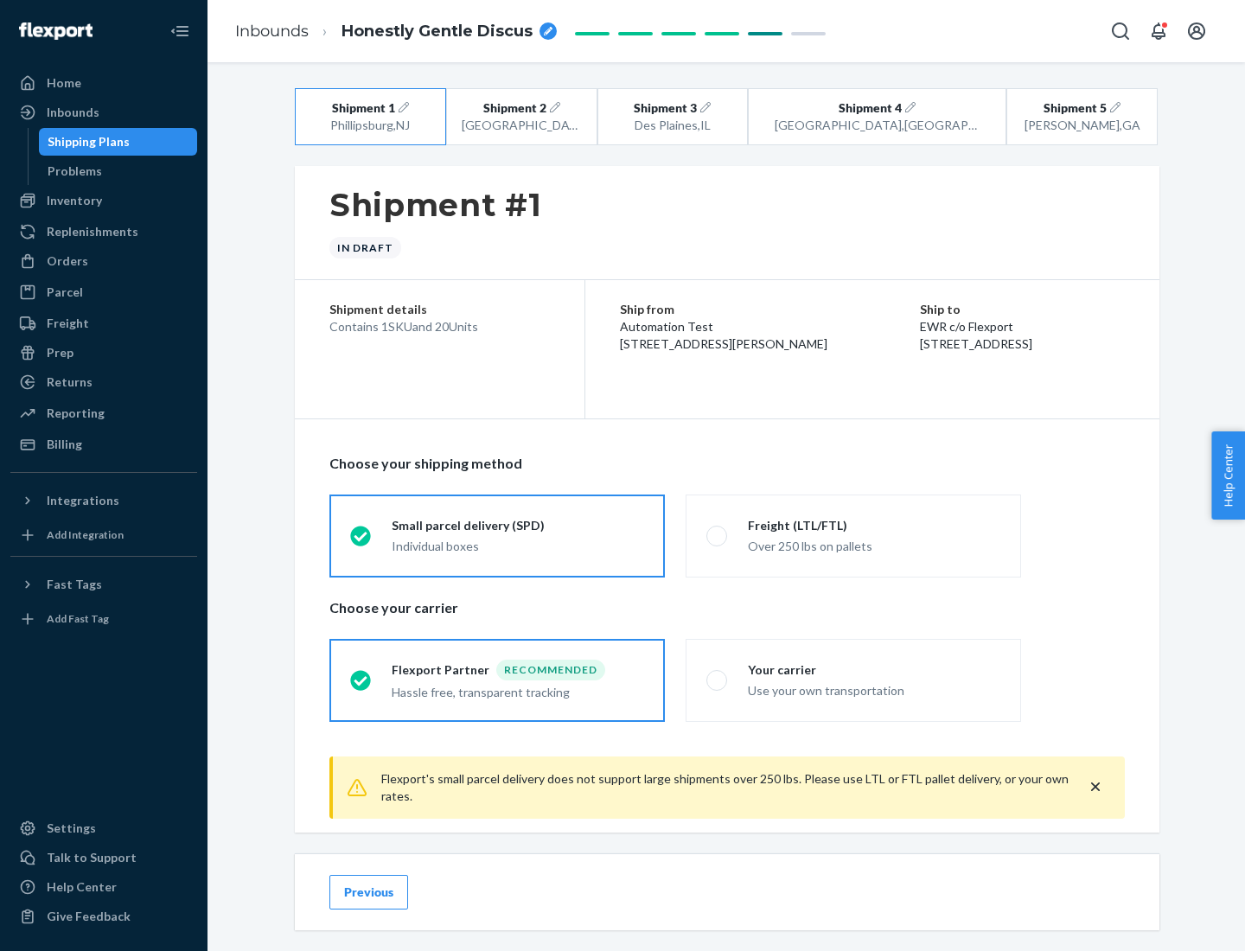
scroll to position [19, 0]
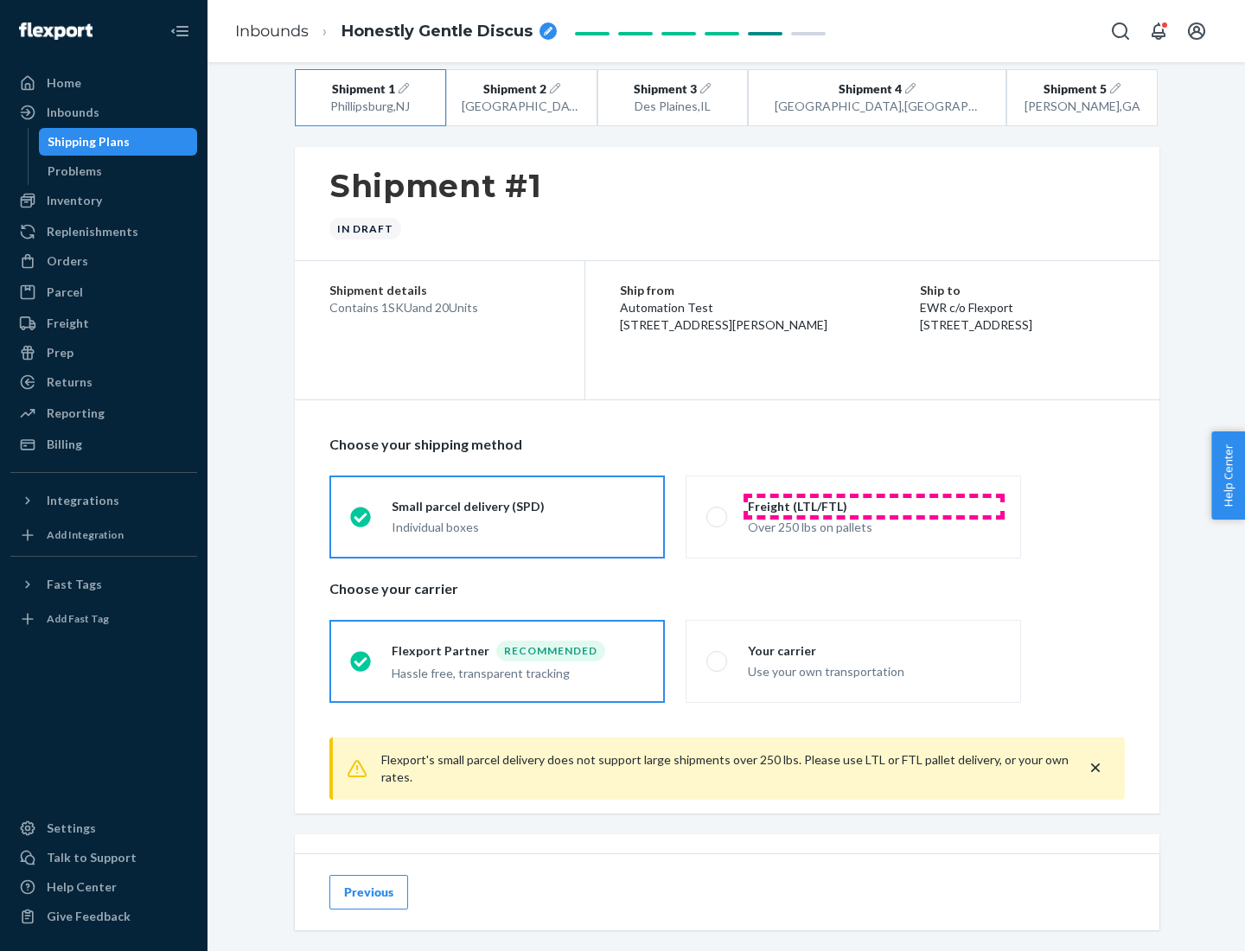
click at [874, 506] on div "Freight (LTL/FTL)" at bounding box center [874, 506] width 253 height 17
click at [718, 511] on input "Freight (LTL/FTL) Over 250 lbs on pallets" at bounding box center [712, 516] width 11 height 11
radio input "true"
radio input "false"
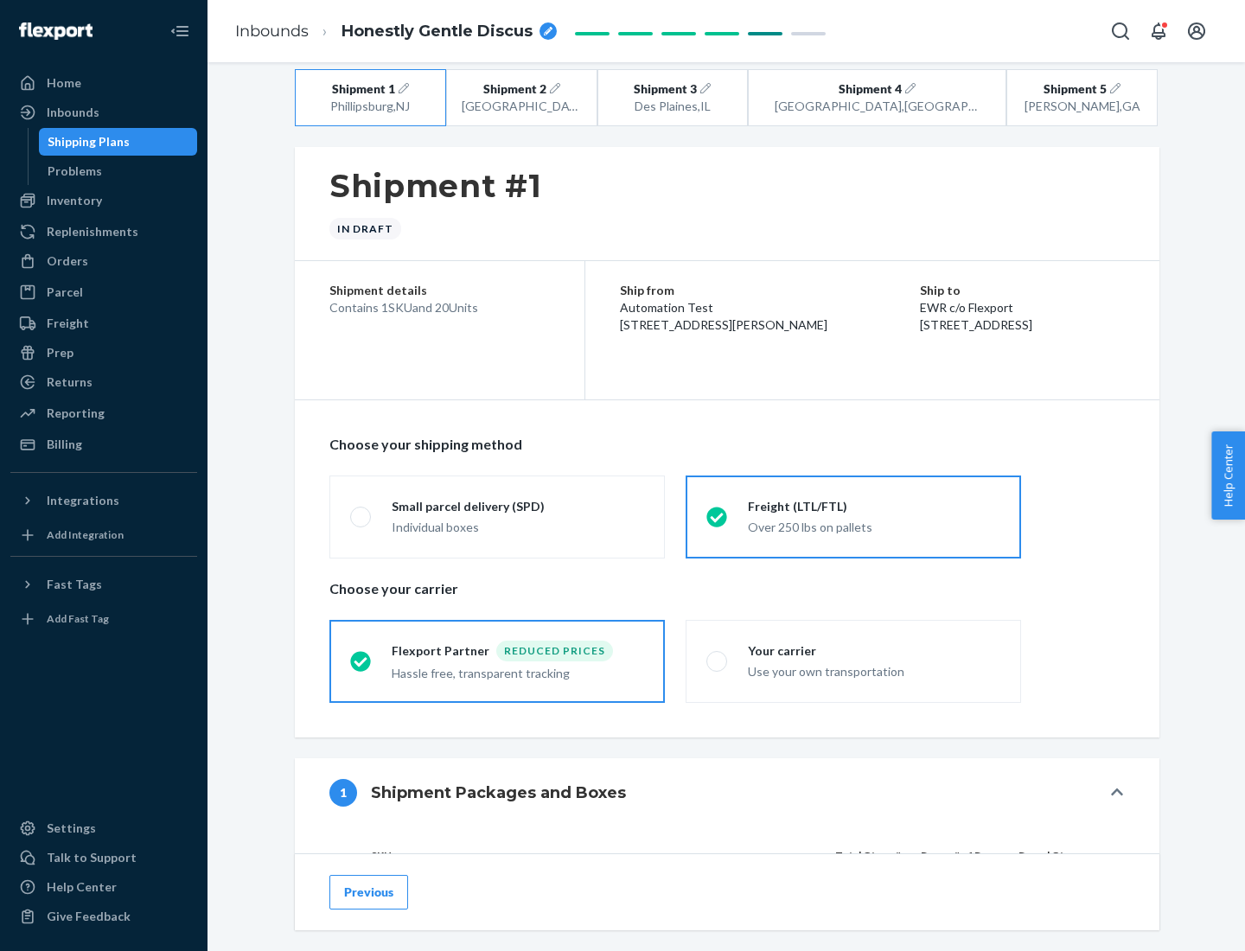
scroll to position [163, 0]
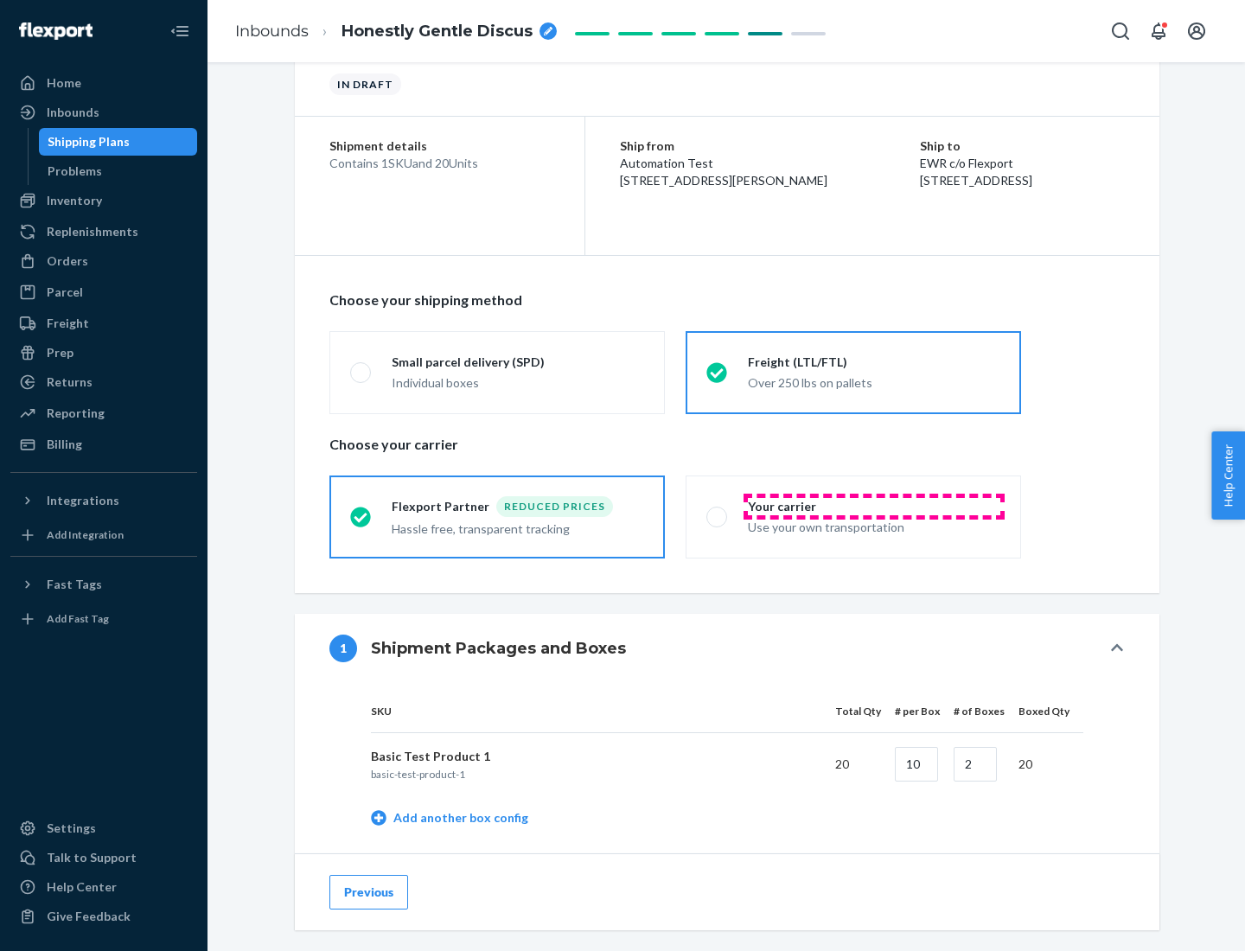
click at [874, 506] on div "Your carrier" at bounding box center [874, 506] width 253 height 17
click at [718, 511] on input "Your carrier Use your own transportation" at bounding box center [712, 516] width 11 height 11
radio input "true"
radio input "false"
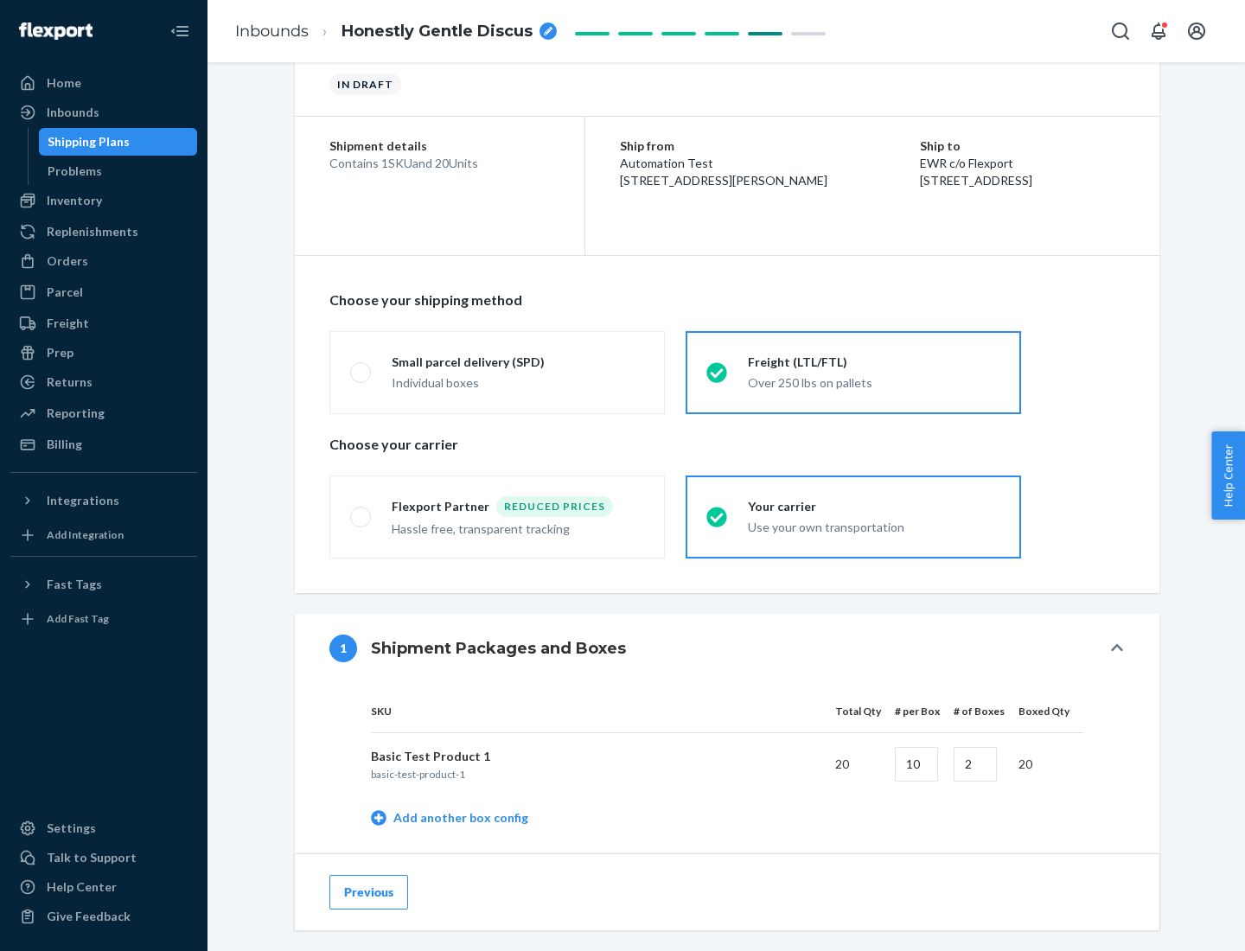
scroll to position [547, 0]
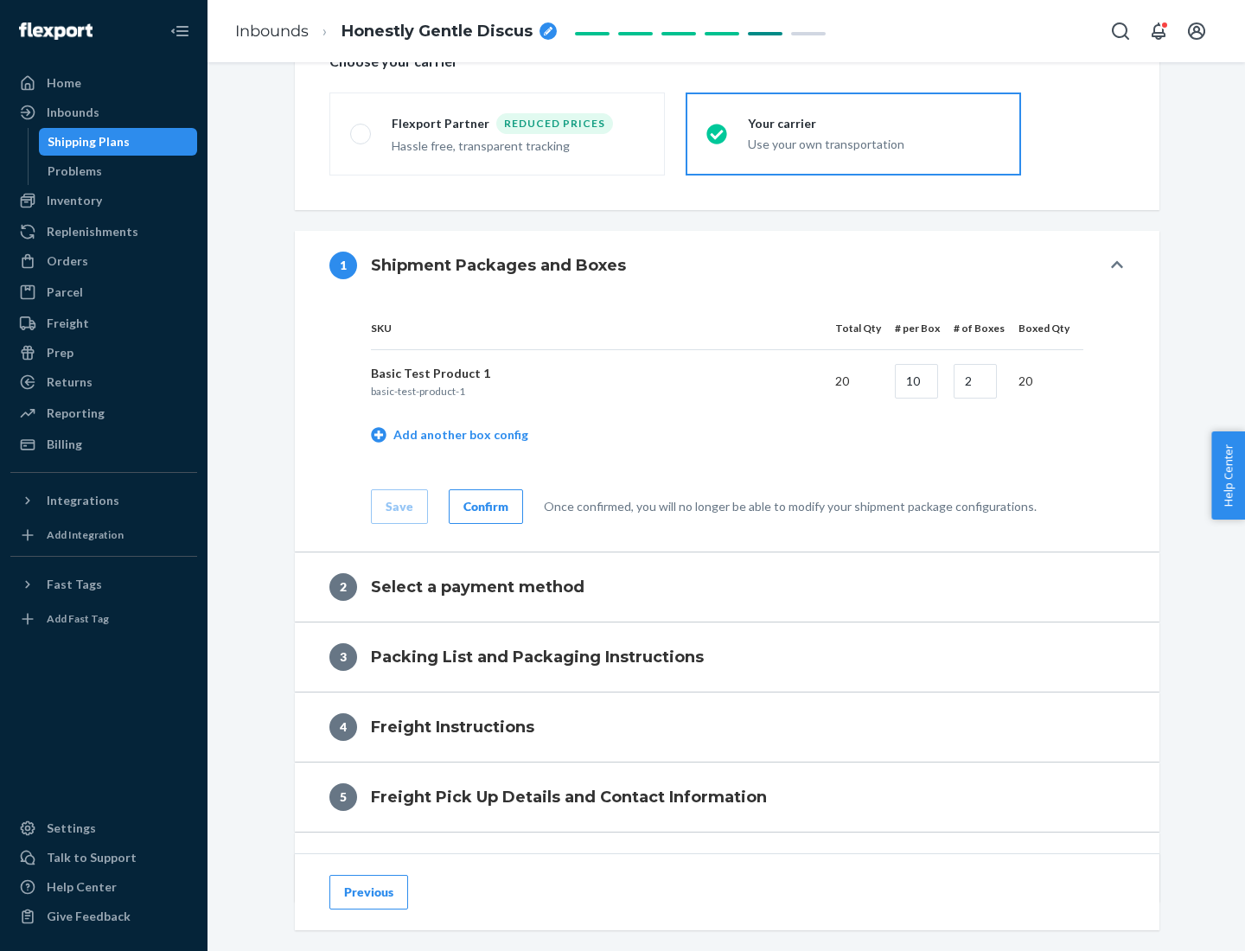
click at [483, 506] on div "Confirm" at bounding box center [486, 506] width 45 height 17
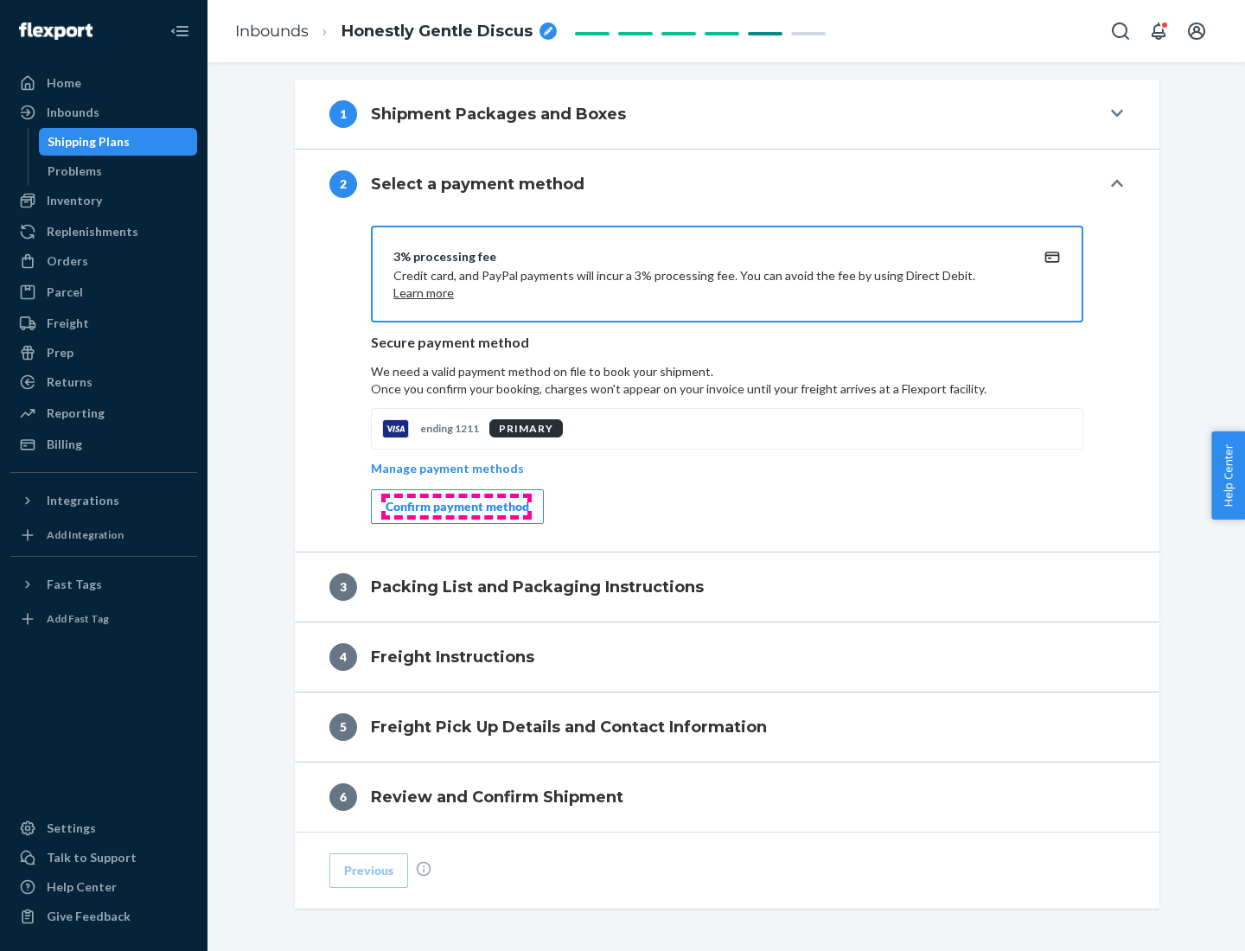
click at [456, 507] on div "Confirm payment method" at bounding box center [458, 506] width 144 height 17
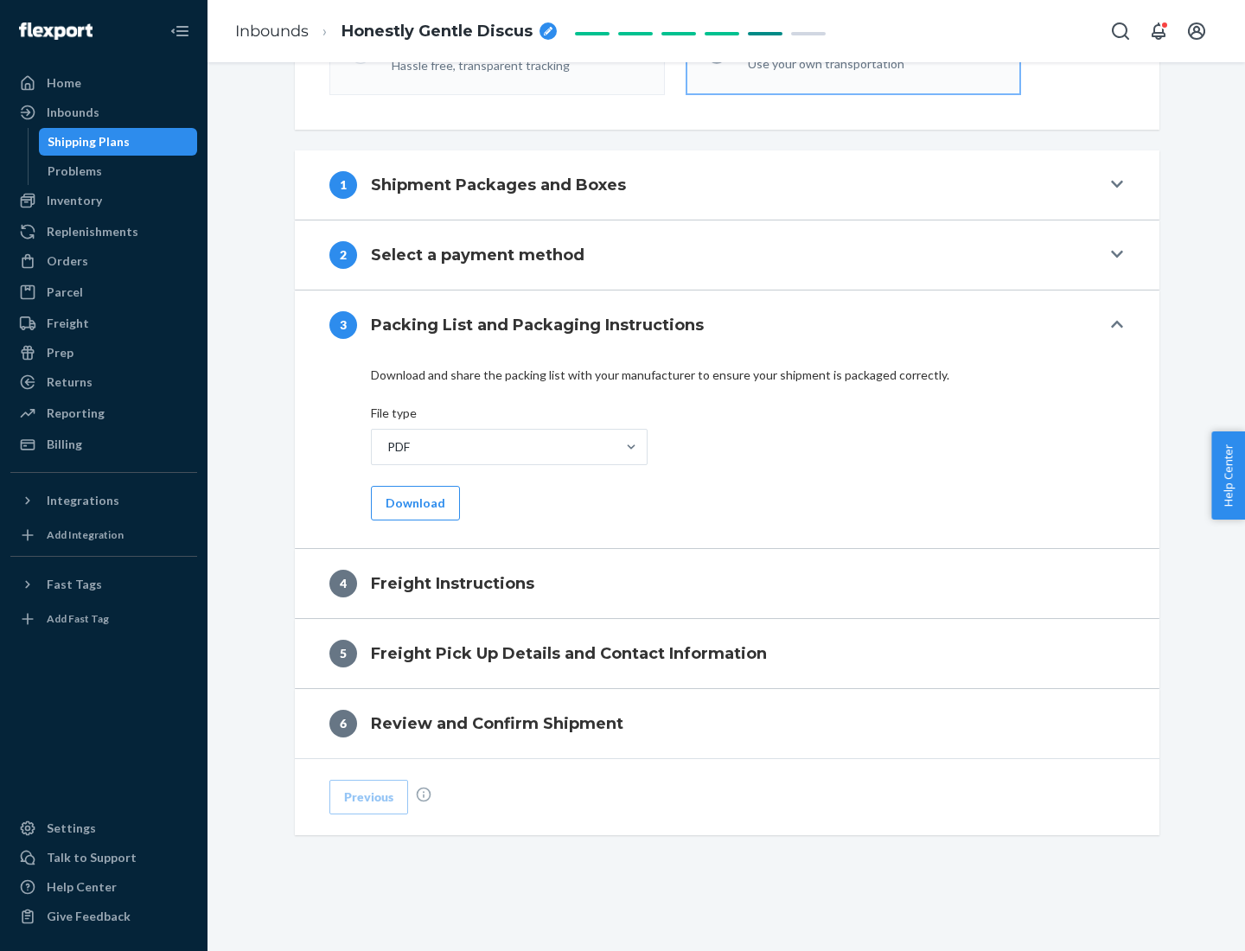
scroll to position [624, 0]
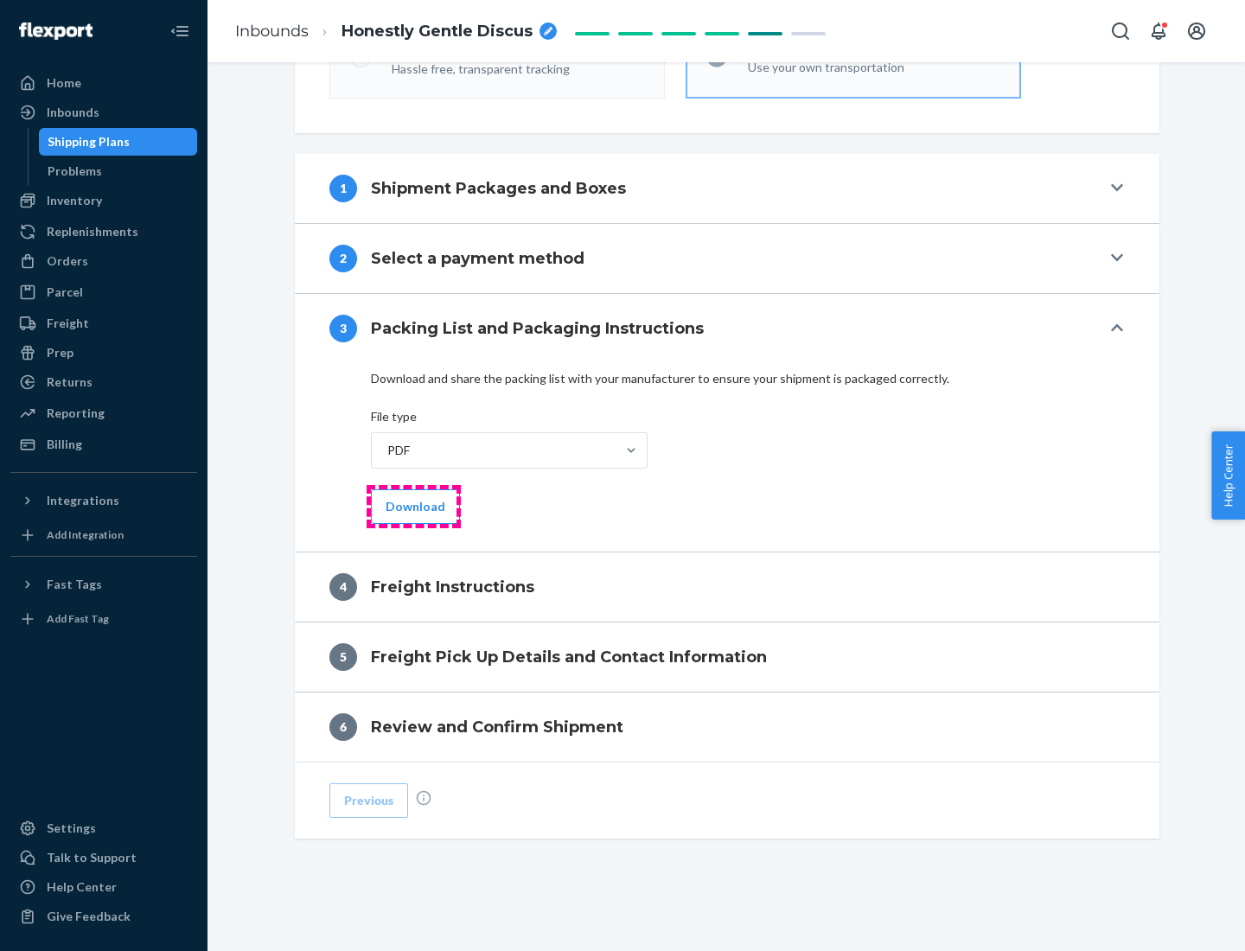
click at [413, 506] on button "Download" at bounding box center [415, 507] width 89 height 35
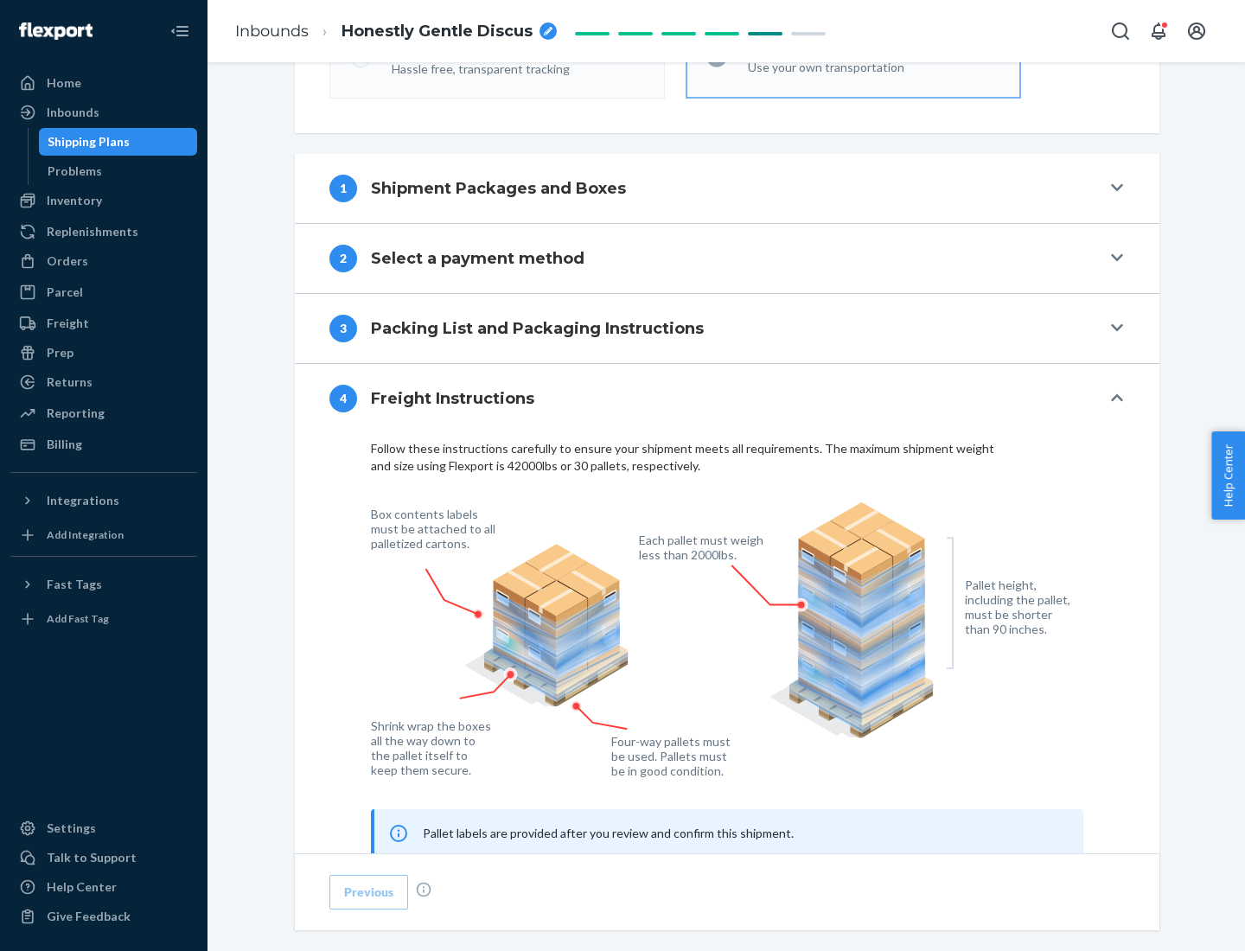
scroll to position [1046, 0]
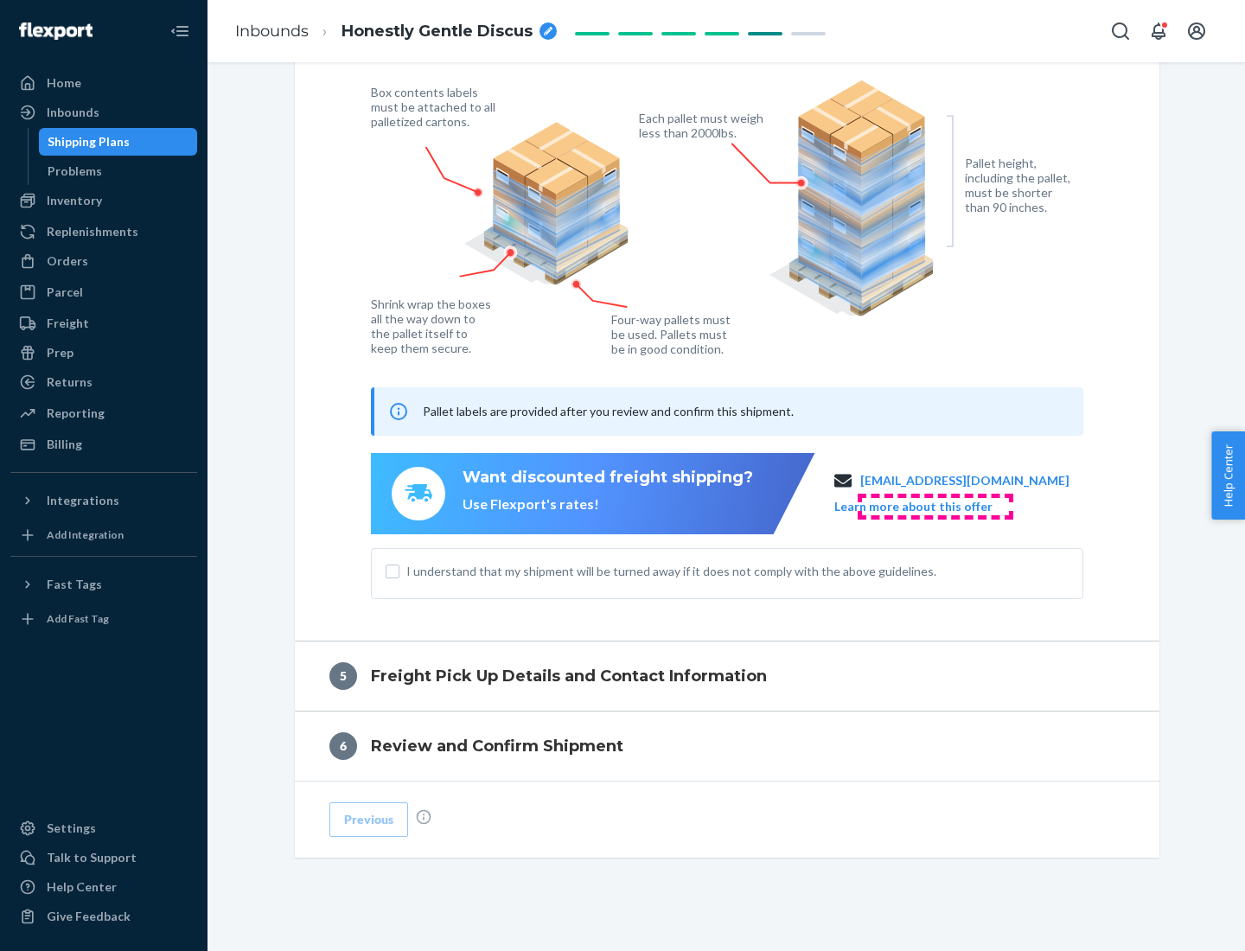
click at [935, 506] on button "Learn more about this offer" at bounding box center [914, 506] width 158 height 17
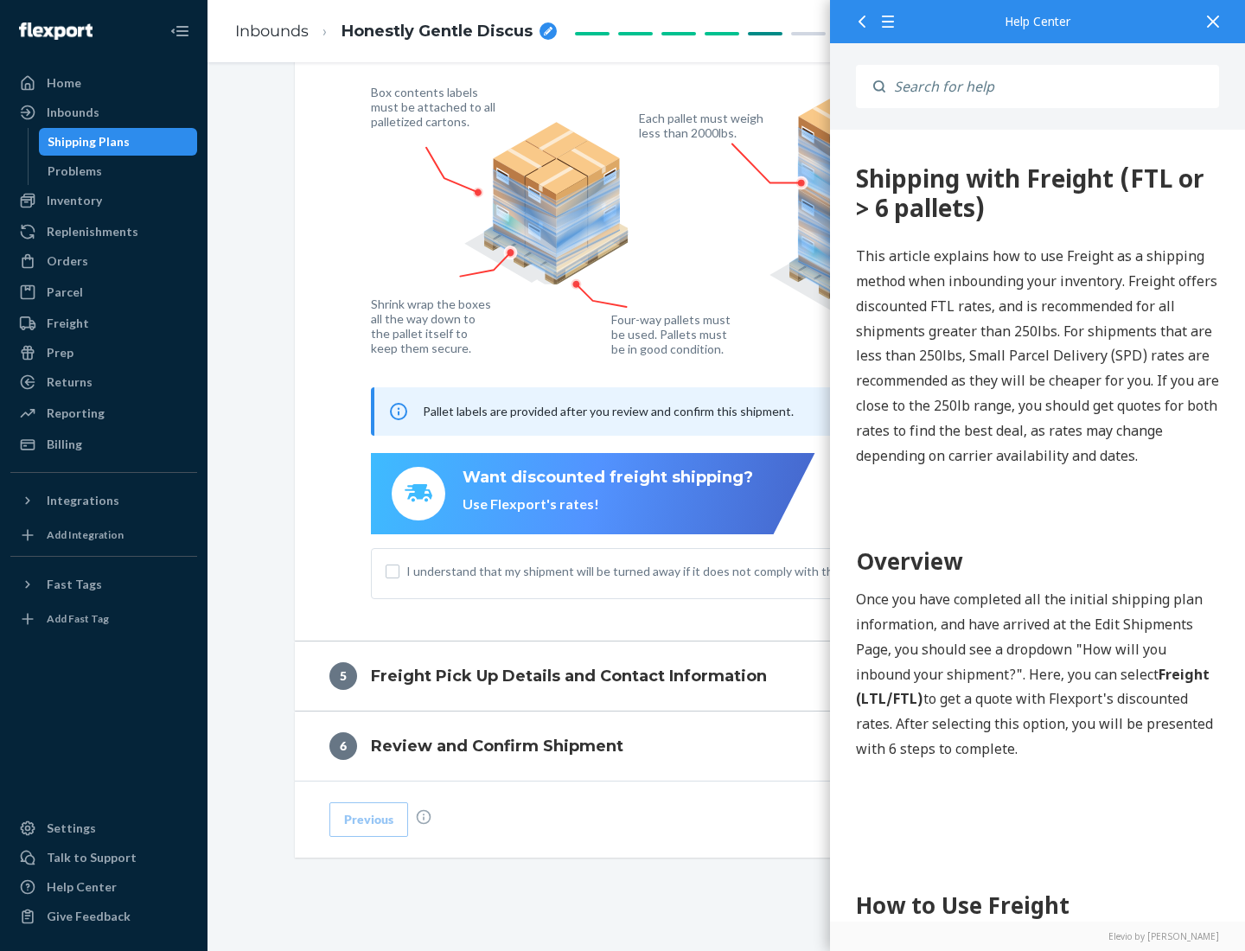
scroll to position [0, 0]
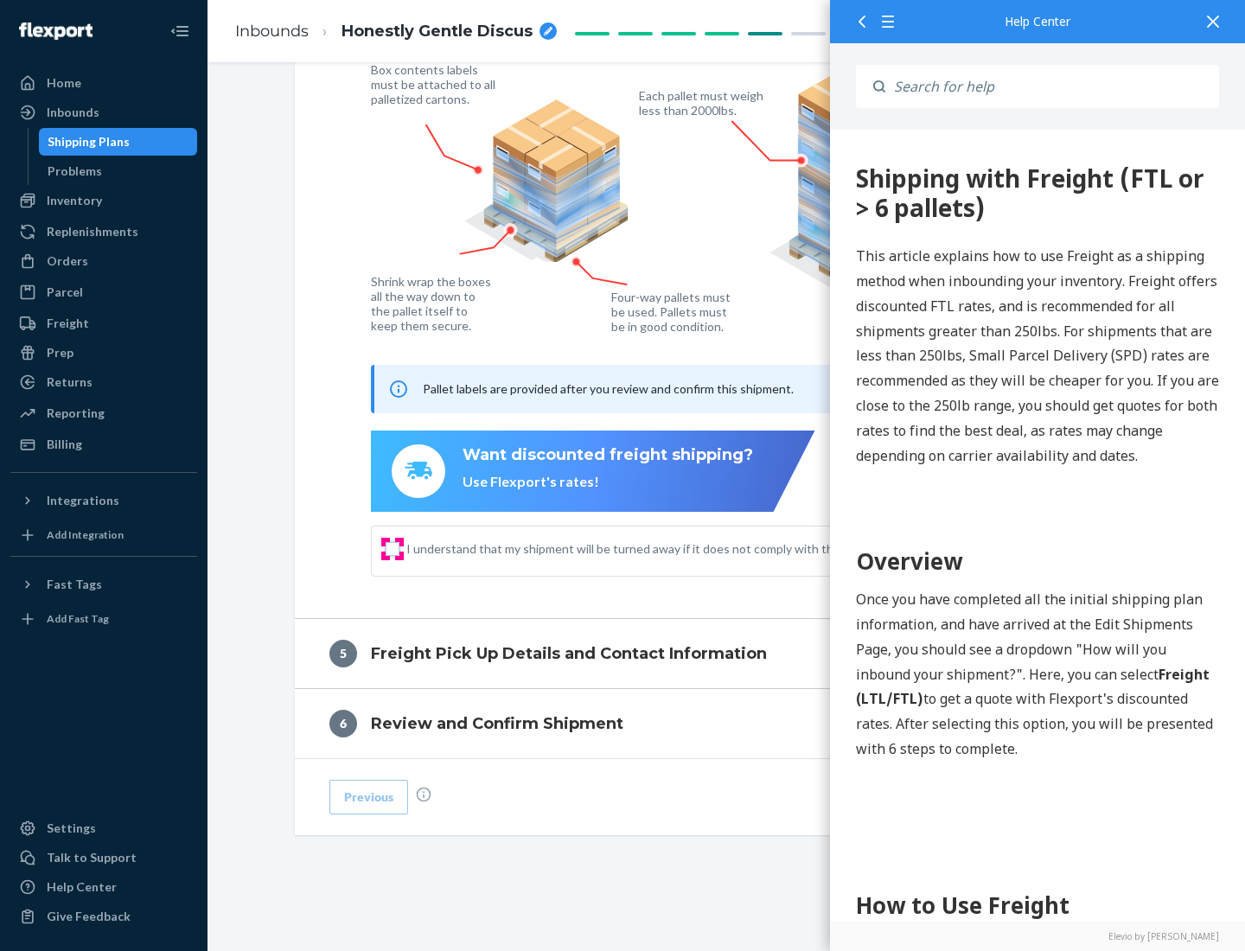
click at [393, 548] on input "I understand that my shipment will be turned away if it does not comply with th…" at bounding box center [393, 549] width 14 height 14
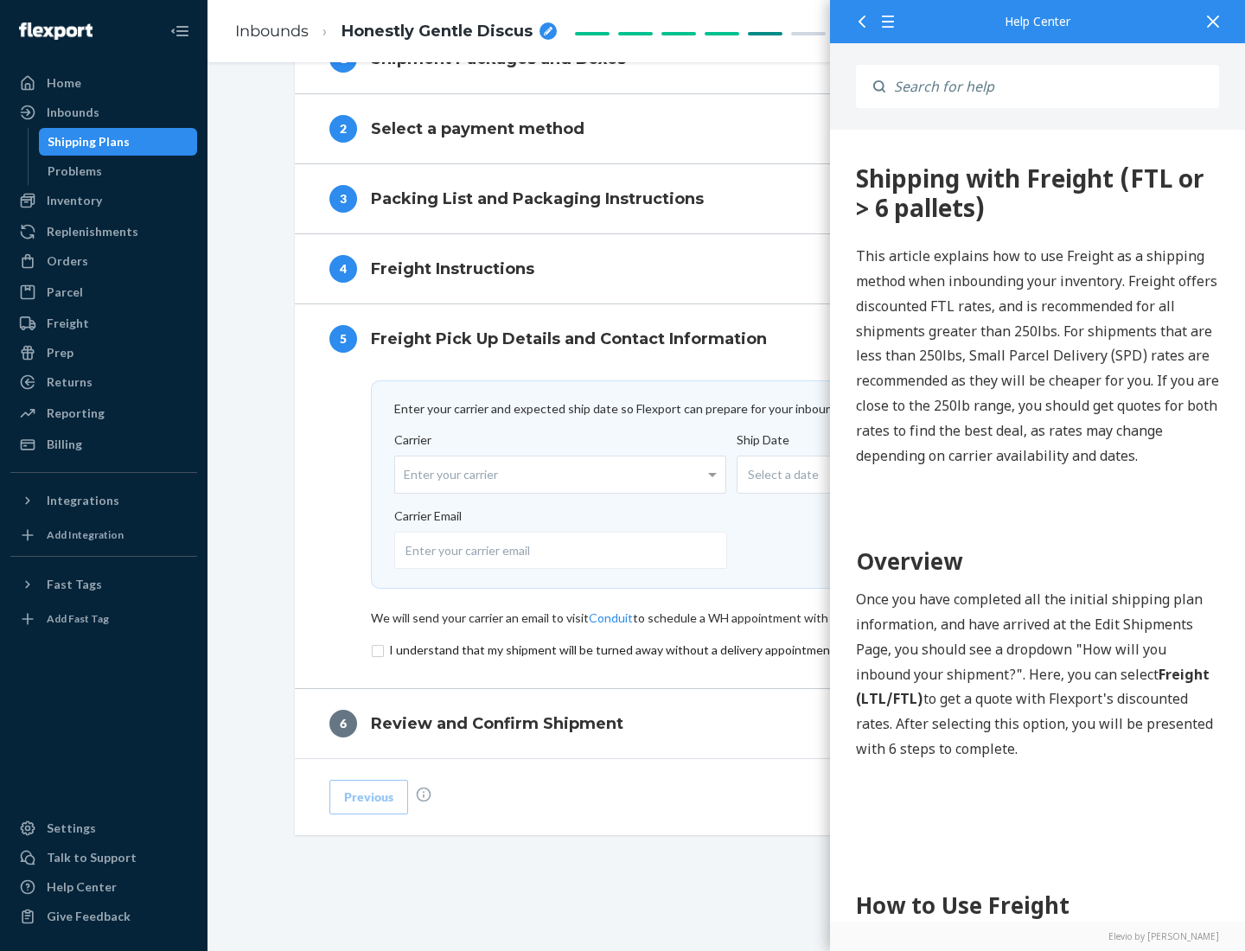
scroll to position [753, 0]
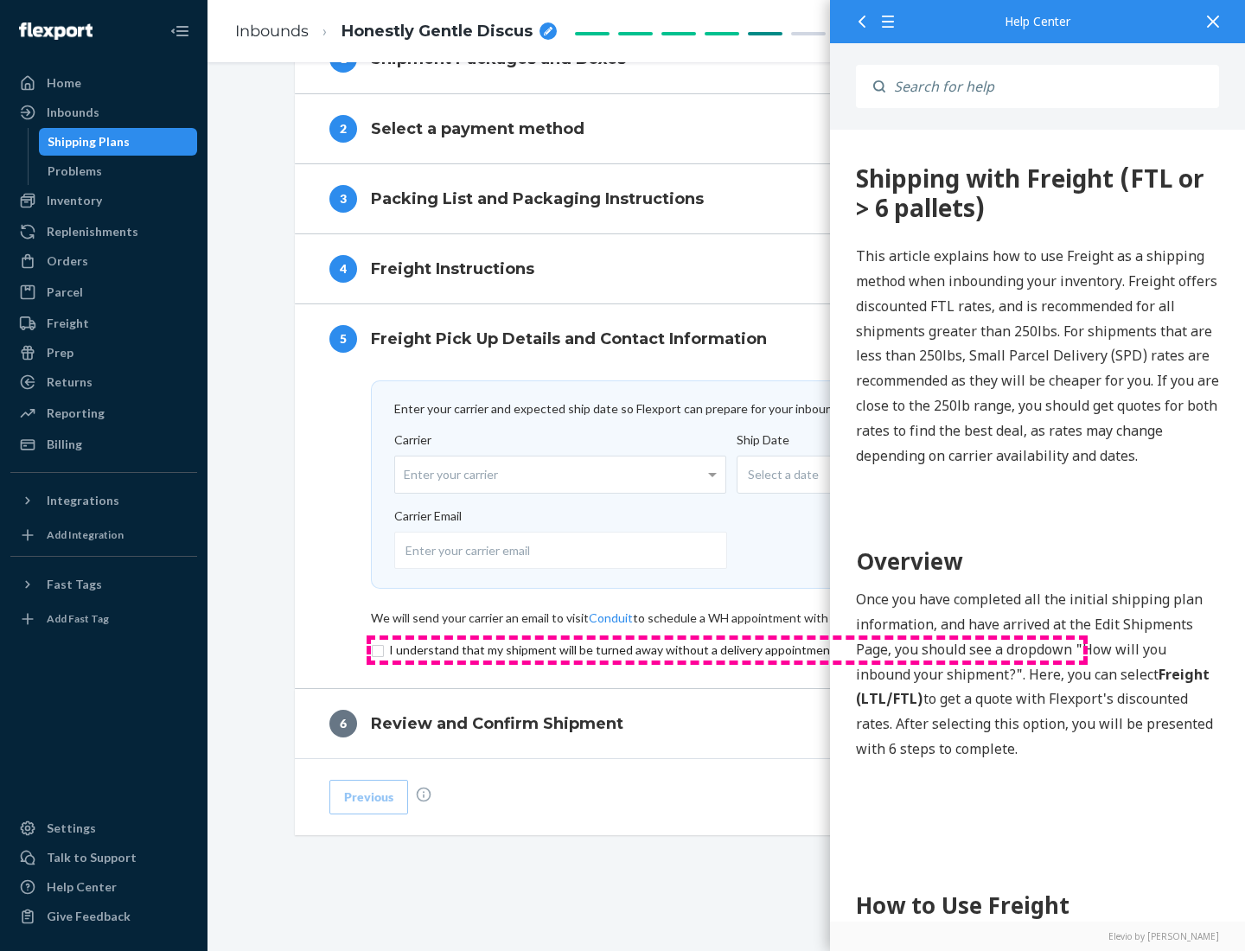
click at [727, 650] on input "checkbox" at bounding box center [727, 650] width 713 height 21
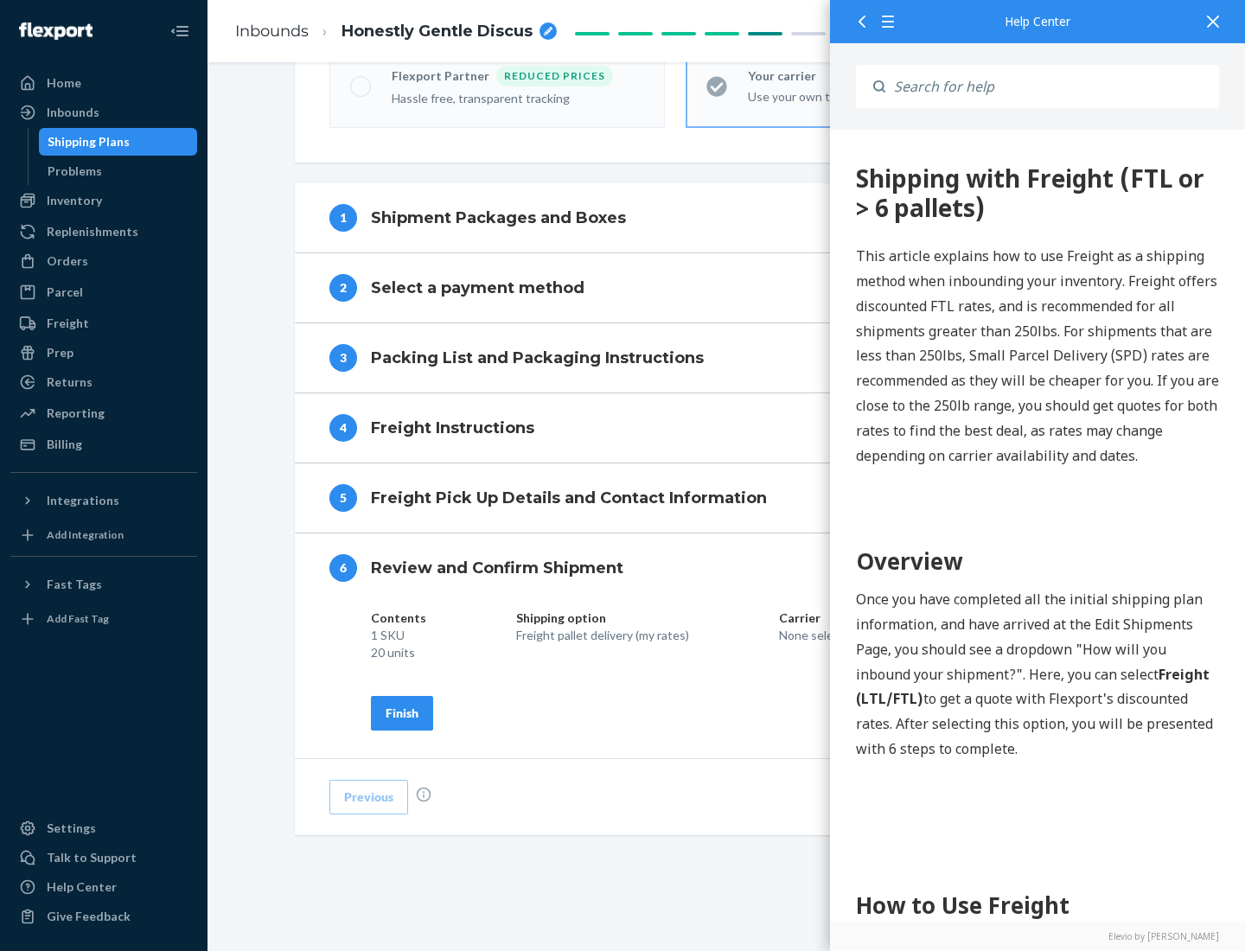
scroll to position [594, 0]
click at [402, 713] on div "Finish" at bounding box center [402, 713] width 33 height 17
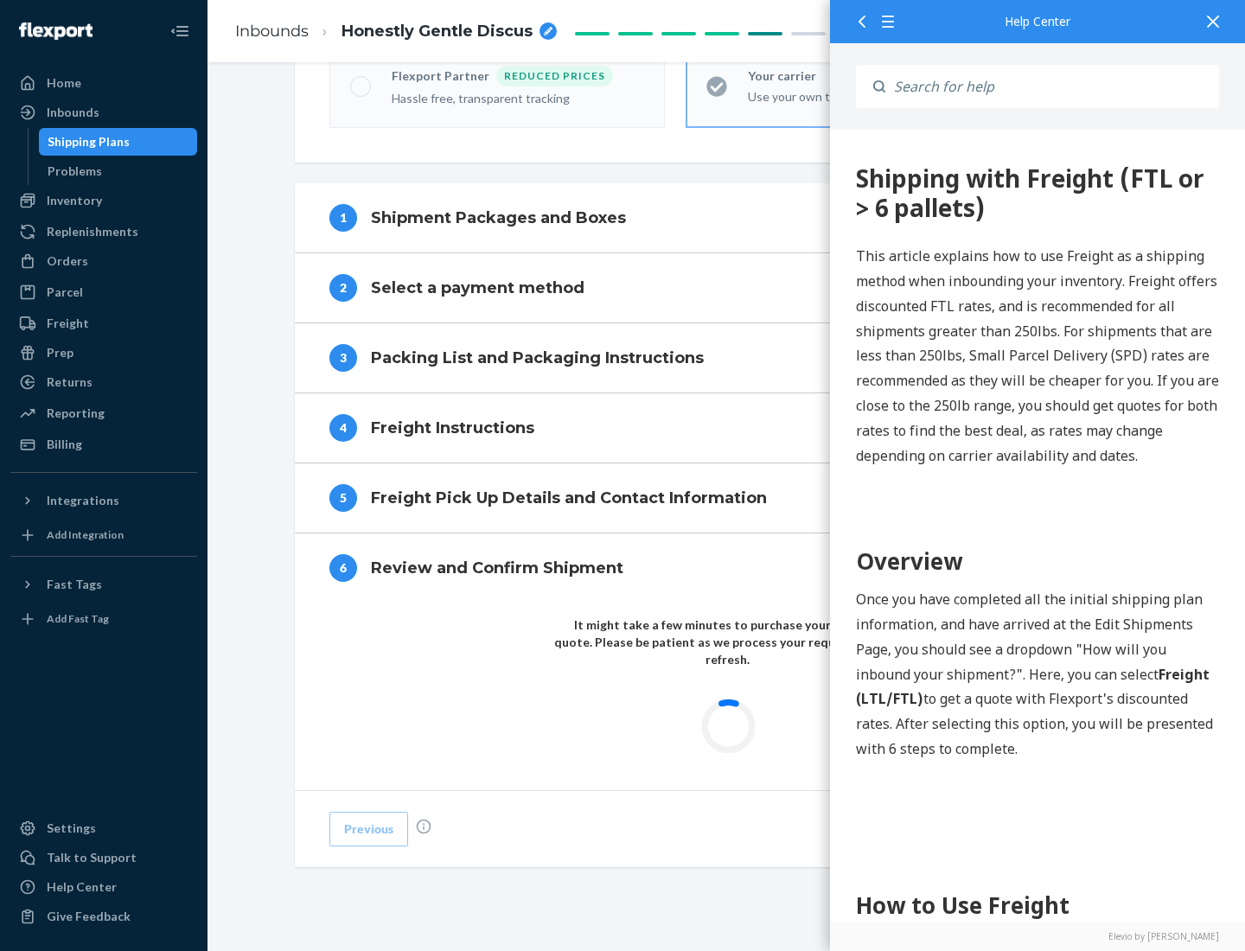
scroll to position [508, 0]
